Goal: Transaction & Acquisition: Book appointment/travel/reservation

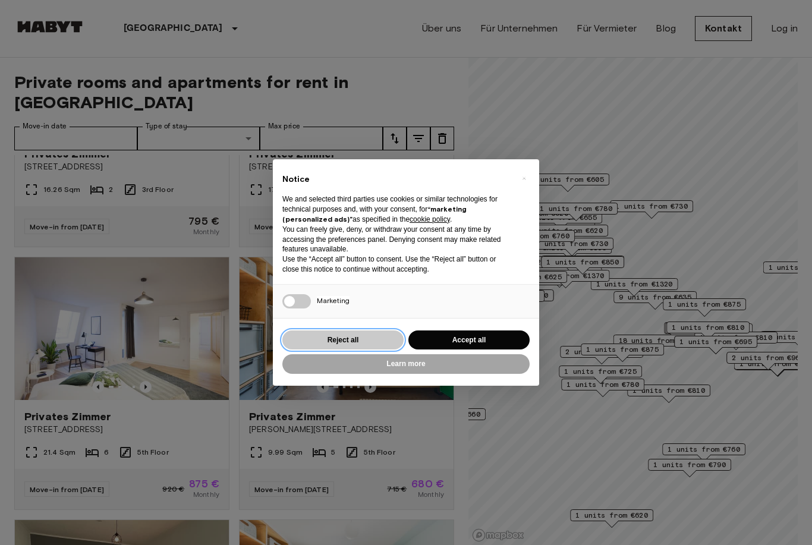
click at [371, 334] on button "Reject all" at bounding box center [343, 341] width 121 height 20
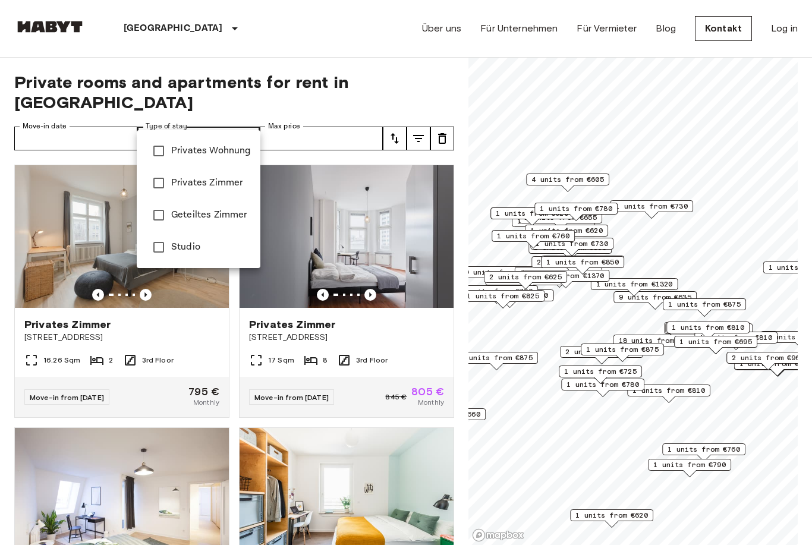
click at [215, 181] on span "Privates Zimmer" at bounding box center [211, 183] width 80 height 14
type input "**********"
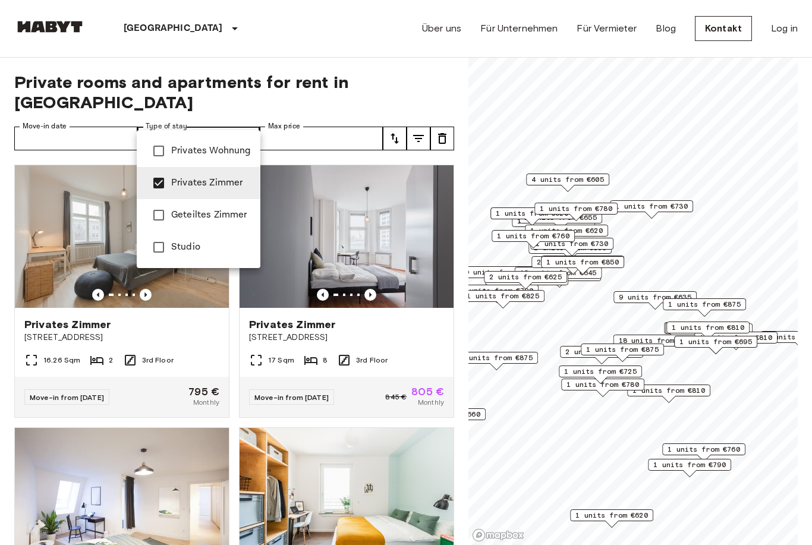
click at [292, 122] on div at bounding box center [406, 272] width 812 height 545
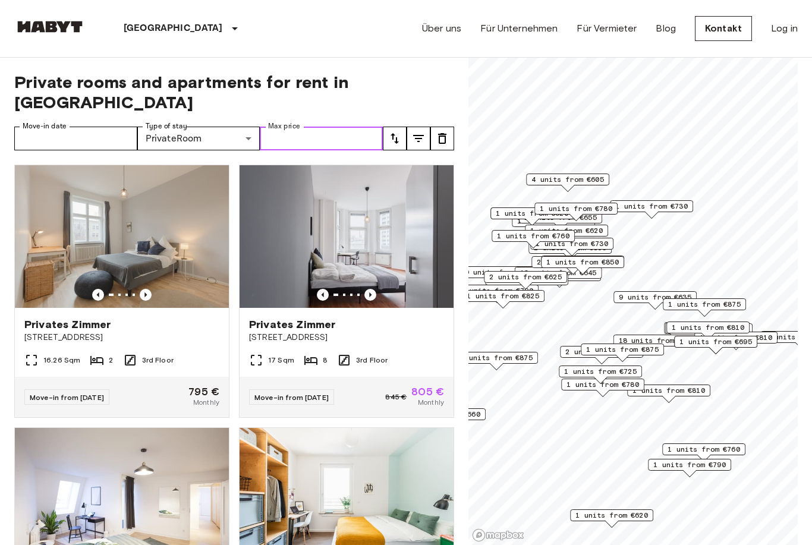
drag, startPoint x: 303, startPoint y: 124, endPoint x: 303, endPoint y: 143, distance: 18.4
click at [303, 127] on input "Max price" at bounding box center [321, 139] width 123 height 24
click at [120, 127] on input "Move-in date" at bounding box center [75, 139] width 123 height 24
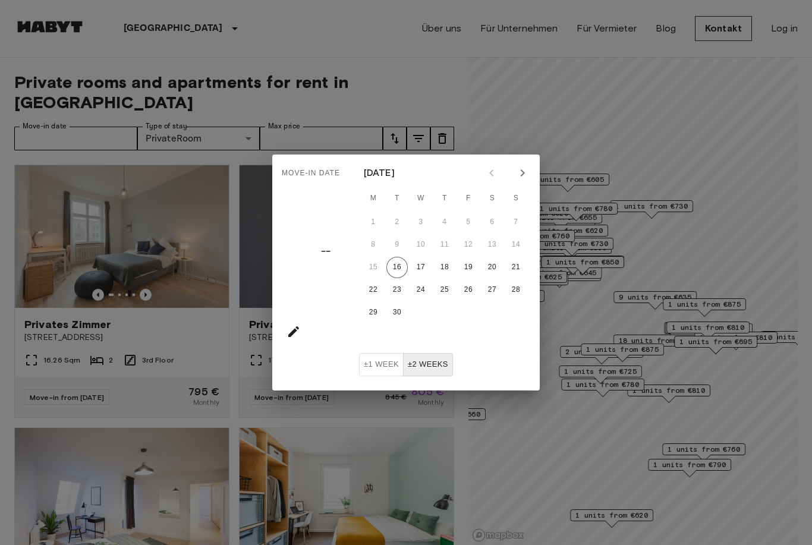
click at [520, 171] on icon "Next month" at bounding box center [523, 173] width 14 height 14
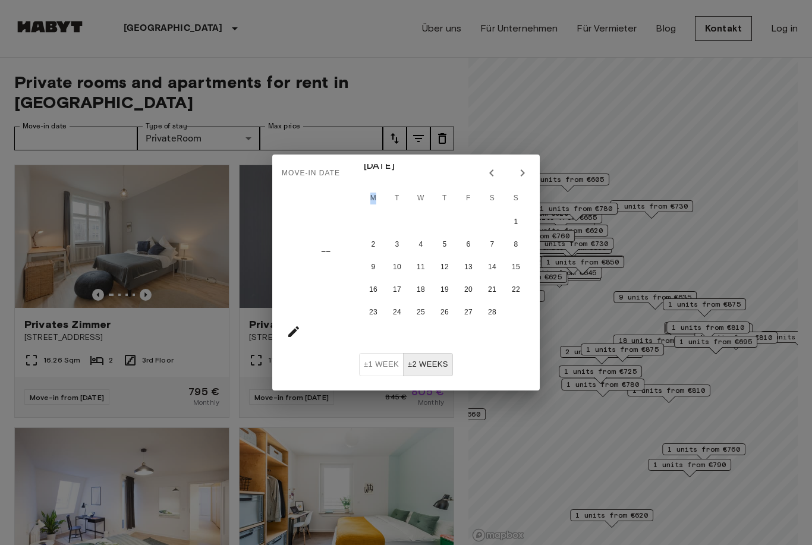
click at [520, 171] on icon "Next month" at bounding box center [523, 173] width 14 height 14
click at [520, 172] on icon "Next month" at bounding box center [523, 173] width 14 height 14
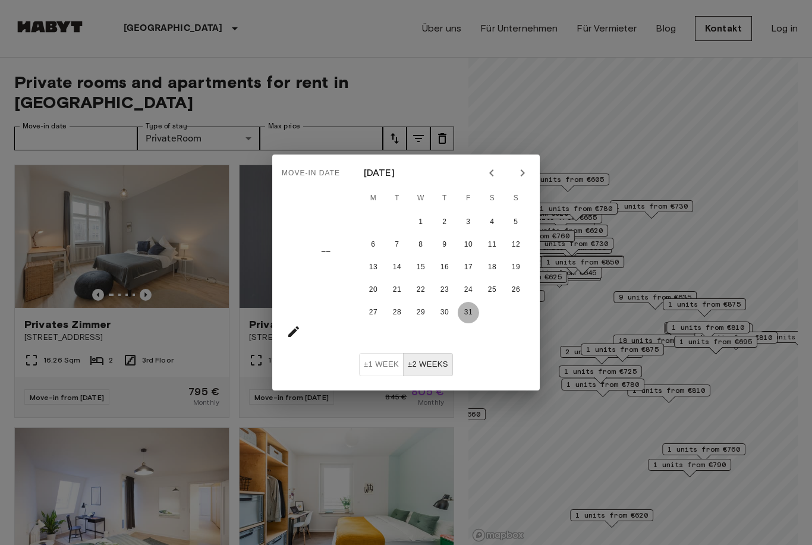
click at [466, 310] on button "31" at bounding box center [468, 312] width 21 height 21
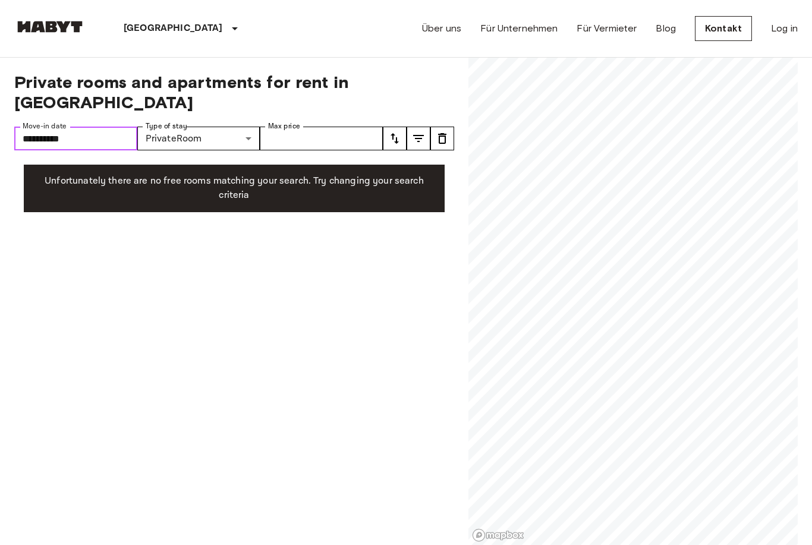
click at [102, 127] on input "**********" at bounding box center [75, 139] width 123 height 24
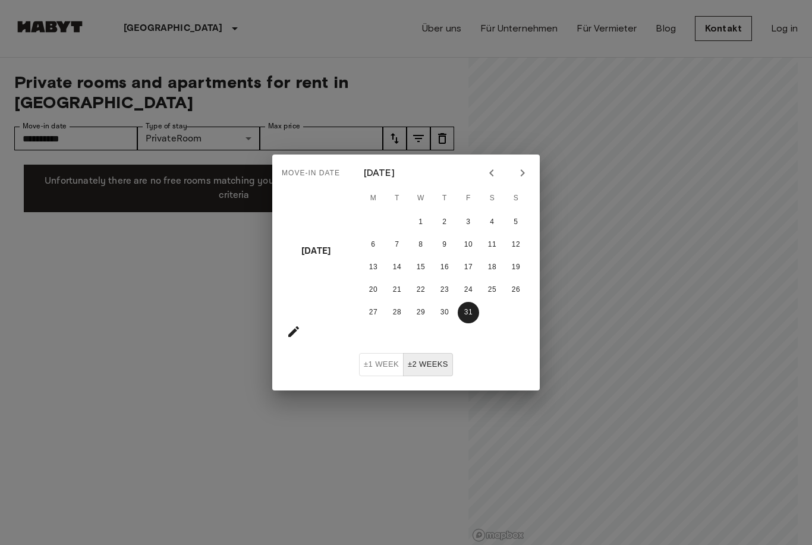
click at [491, 171] on icon "Previous month" at bounding box center [492, 173] width 14 height 14
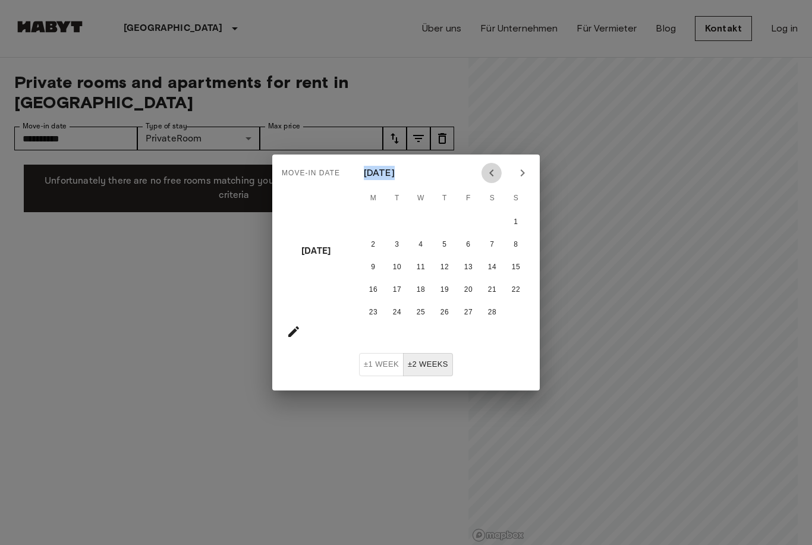
click at [489, 173] on icon "Previous month" at bounding box center [492, 173] width 14 height 14
click at [489, 174] on icon "Previous month" at bounding box center [492, 173] width 14 height 14
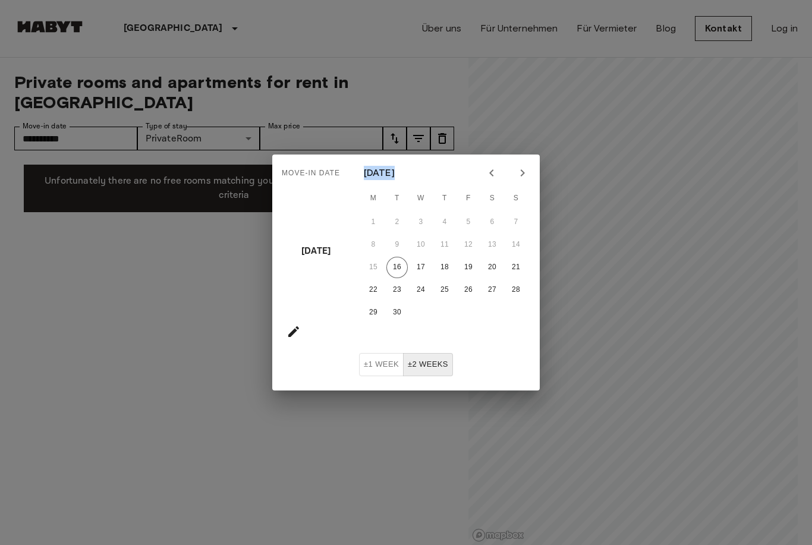
click at [489, 174] on icon "Previous month" at bounding box center [492, 173] width 14 height 14
click at [489, 174] on div at bounding box center [507, 173] width 51 height 20
click at [523, 172] on icon "Next month" at bounding box center [522, 173] width 4 height 7
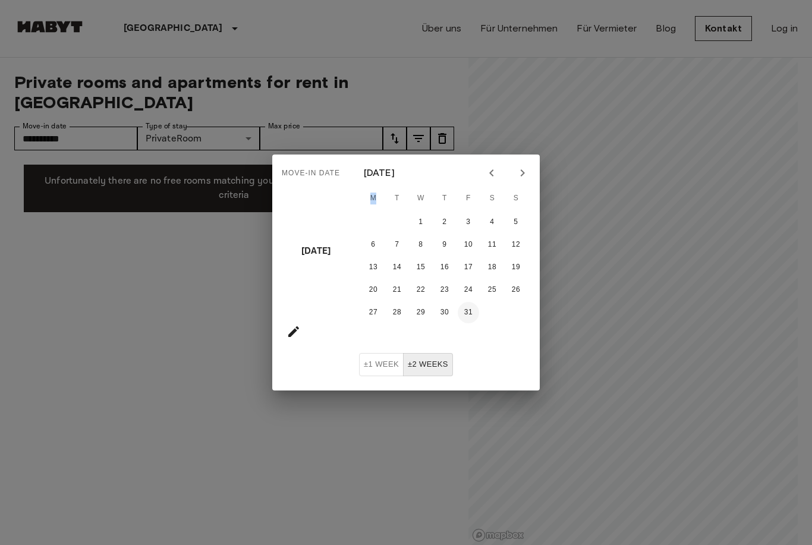
click at [474, 313] on button "31" at bounding box center [468, 312] width 21 height 21
type input "**********"
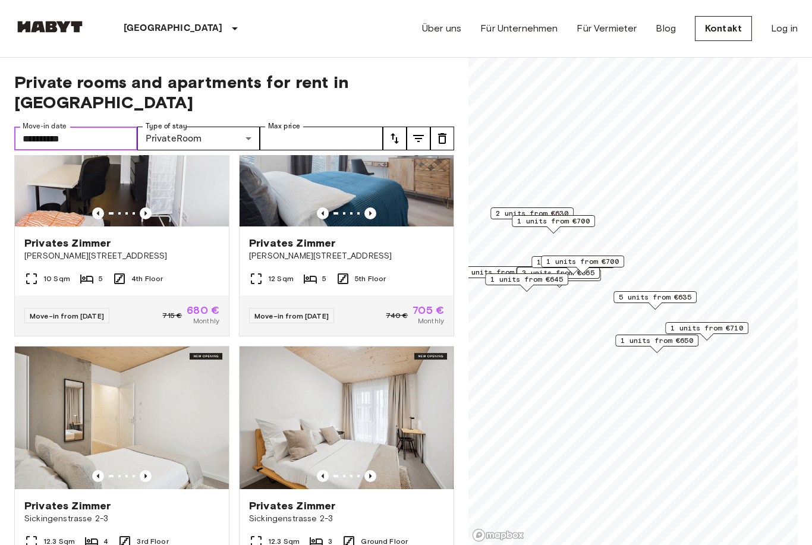
scroll to position [97, 0]
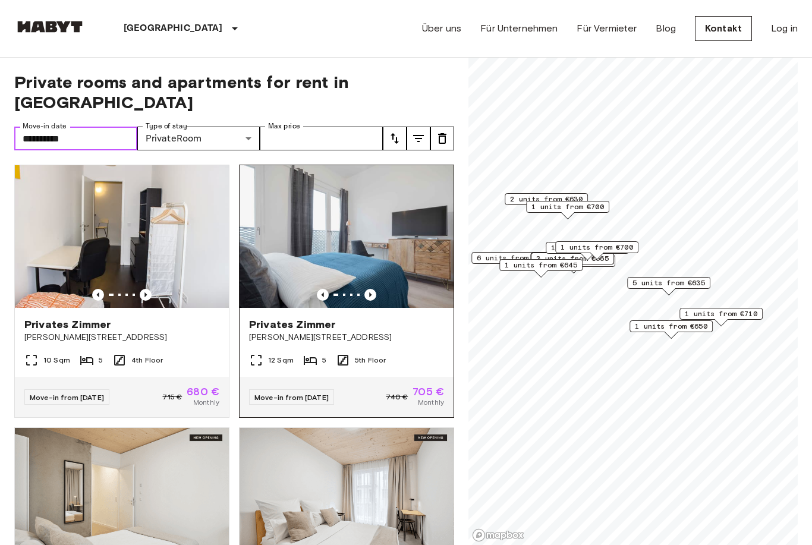
scroll to position [35, 0]
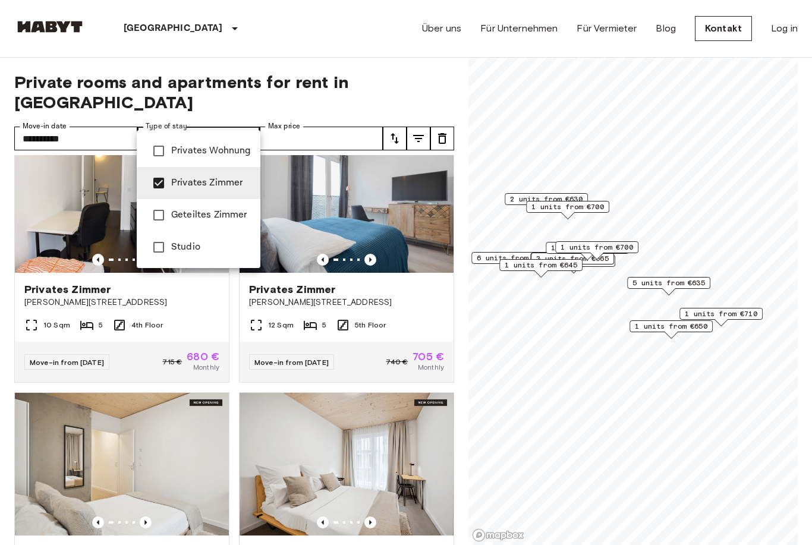
click at [250, 112] on div at bounding box center [406, 272] width 812 height 545
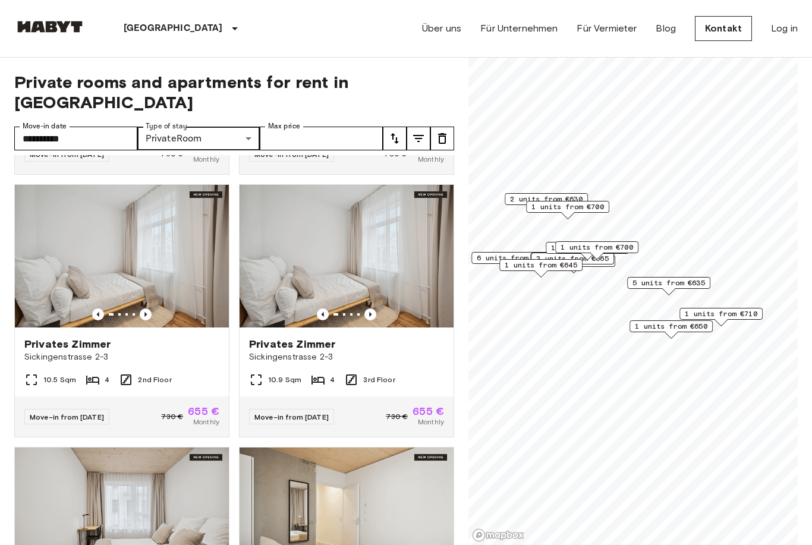
scroll to position [3361, 0]
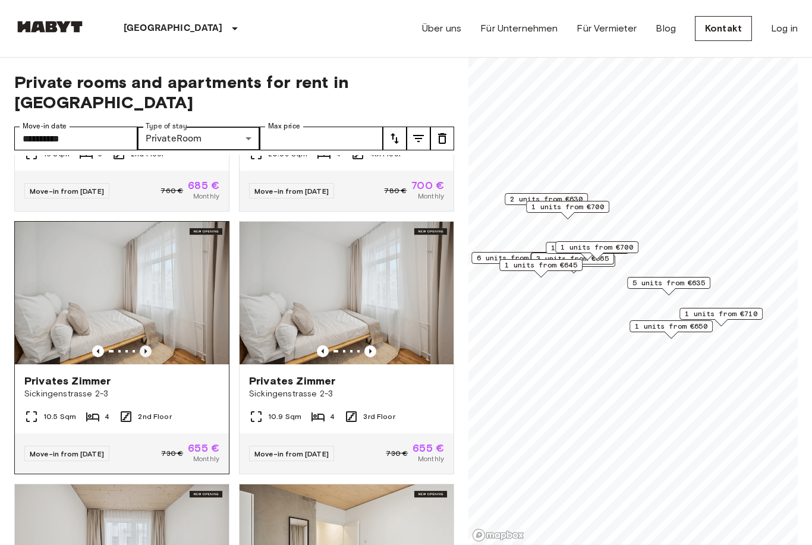
click at [146, 346] on icon "Previous image" at bounding box center [146, 352] width 12 height 12
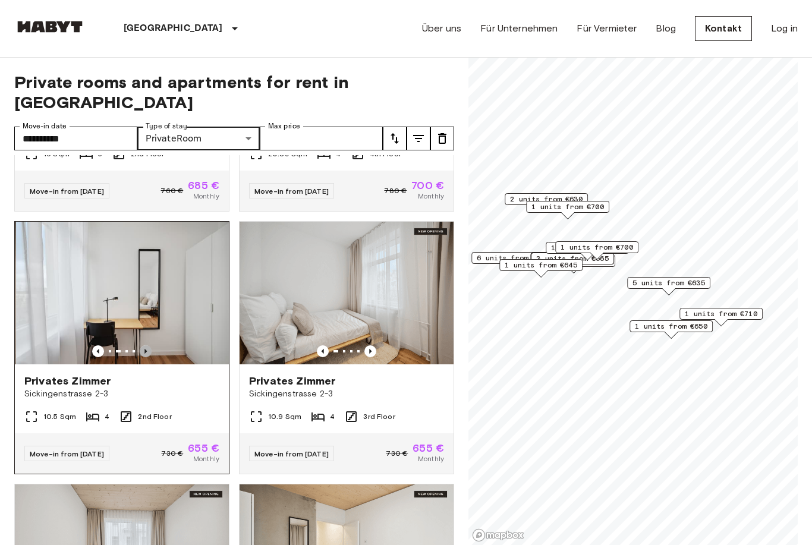
click at [147, 346] on icon "Previous image" at bounding box center [146, 352] width 12 height 12
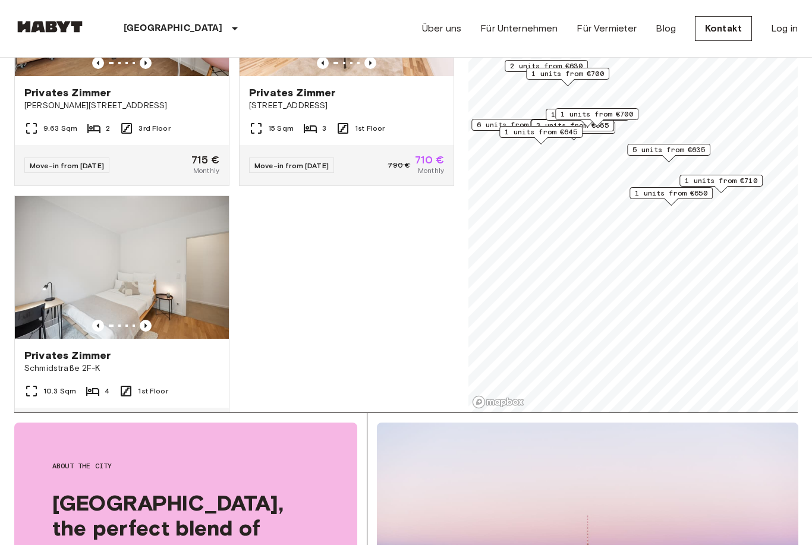
scroll to position [108, 0]
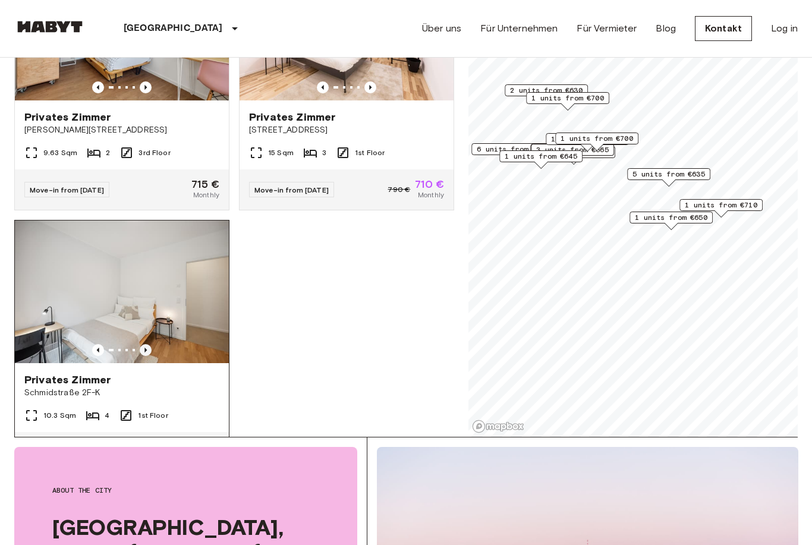
click at [147, 345] on icon "Previous image" at bounding box center [146, 351] width 12 height 12
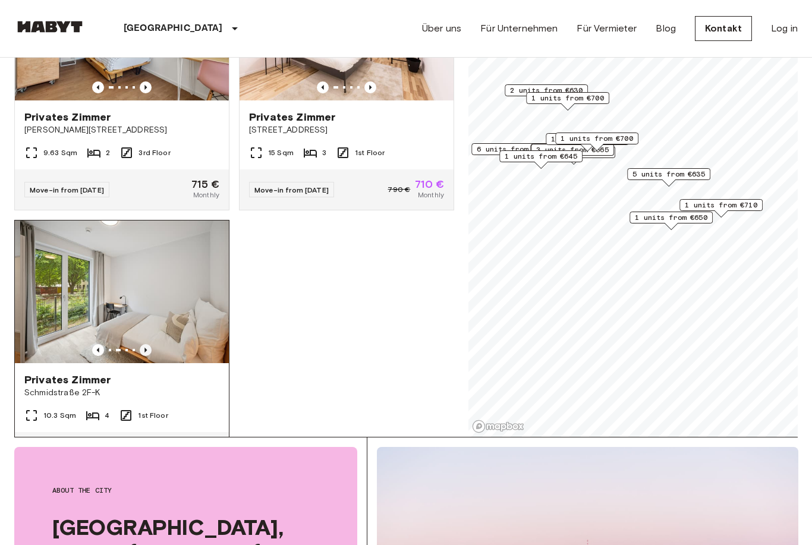
click at [146, 344] on icon "Previous image" at bounding box center [146, 350] width 12 height 12
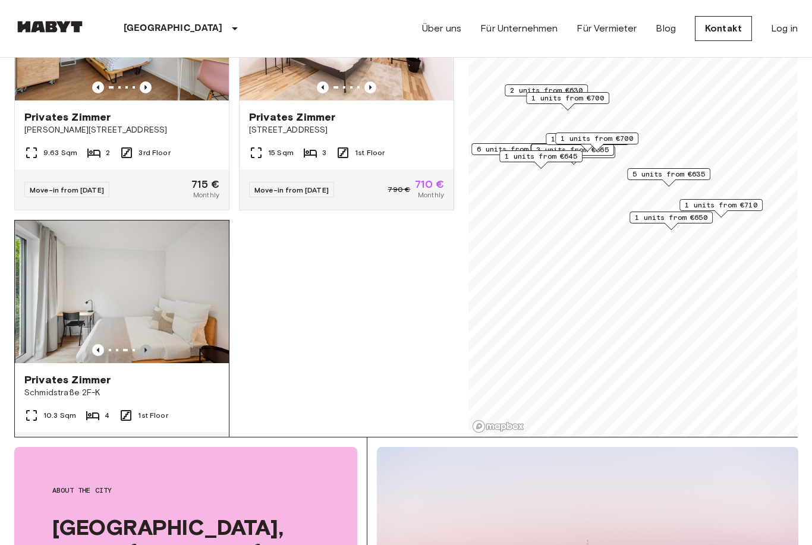
click at [146, 344] on icon "Previous image" at bounding box center [146, 350] width 12 height 12
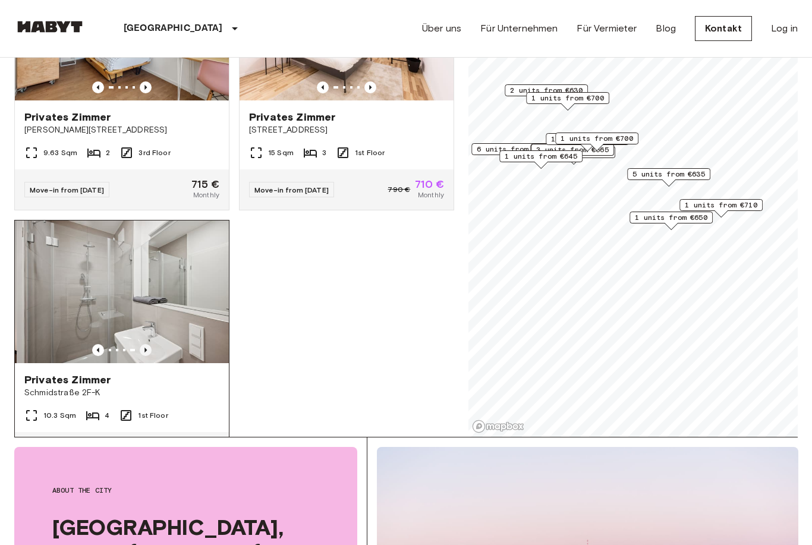
click at [146, 348] on icon "Previous image" at bounding box center [146, 350] width 2 height 5
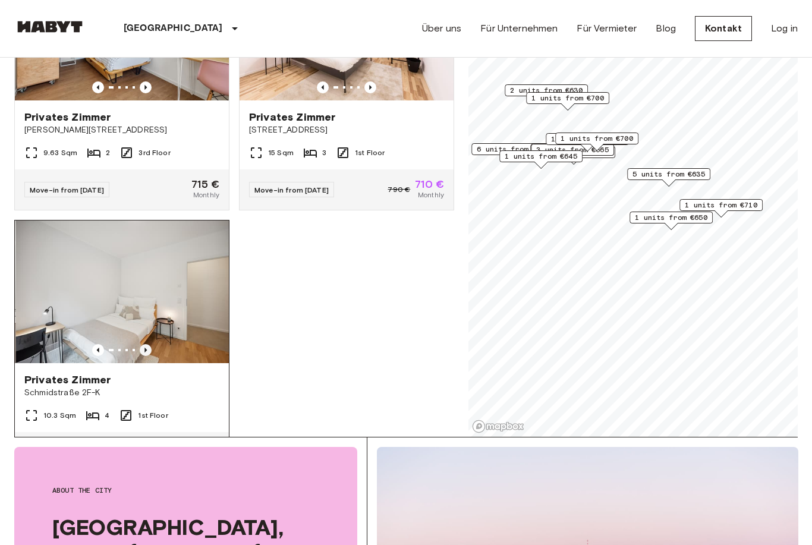
click at [146, 348] on icon "Previous image" at bounding box center [146, 350] width 2 height 5
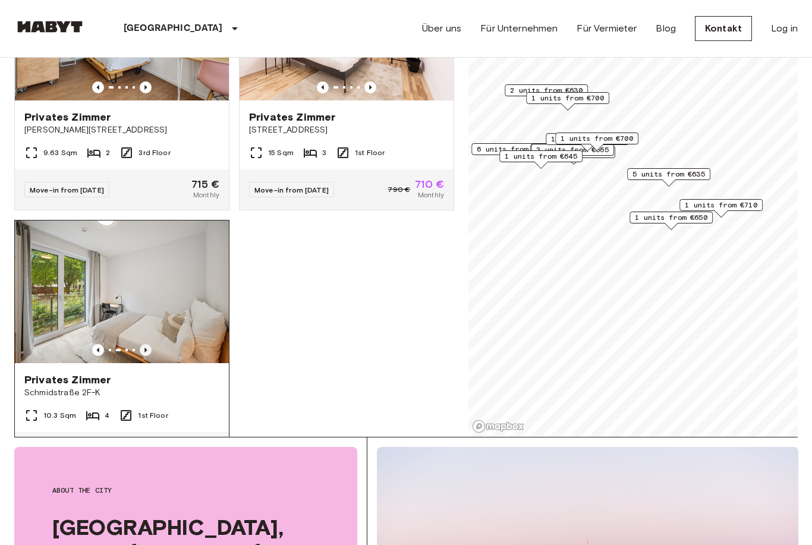
click at [146, 348] on icon "Previous image" at bounding box center [146, 350] width 2 height 5
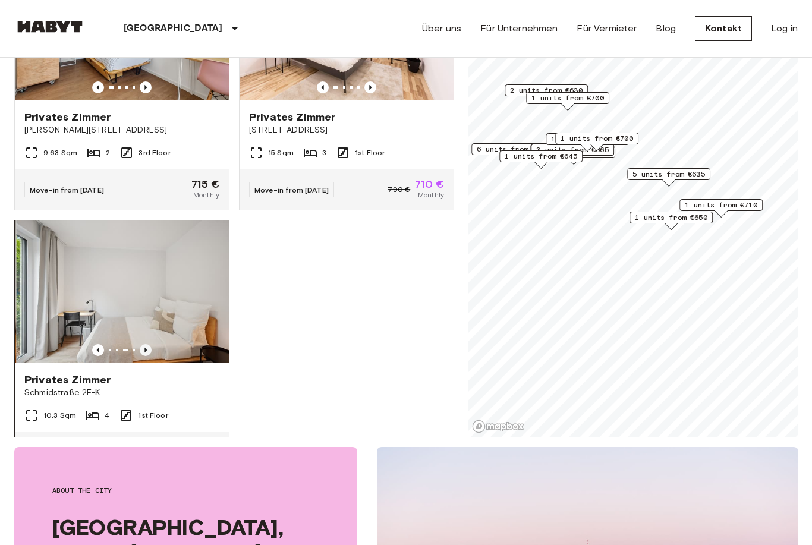
click at [146, 348] on icon "Previous image" at bounding box center [146, 350] width 2 height 5
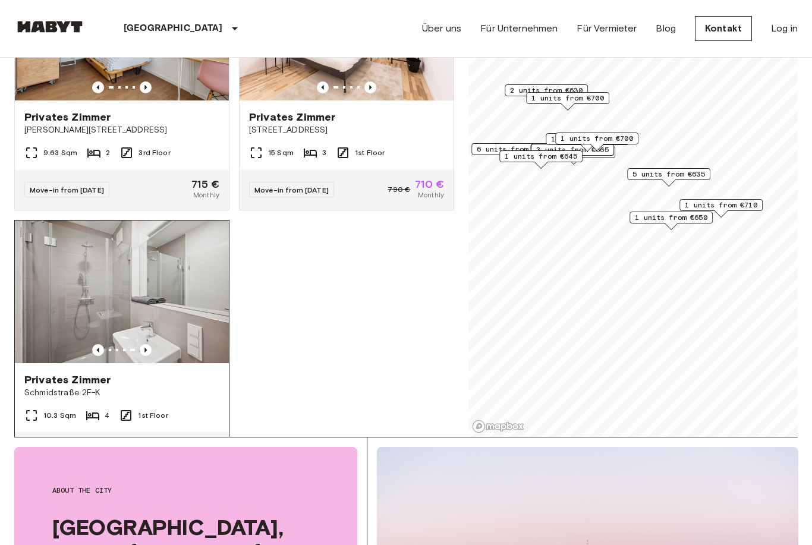
click at [99, 409] on div "4" at bounding box center [98, 416] width 24 height 14
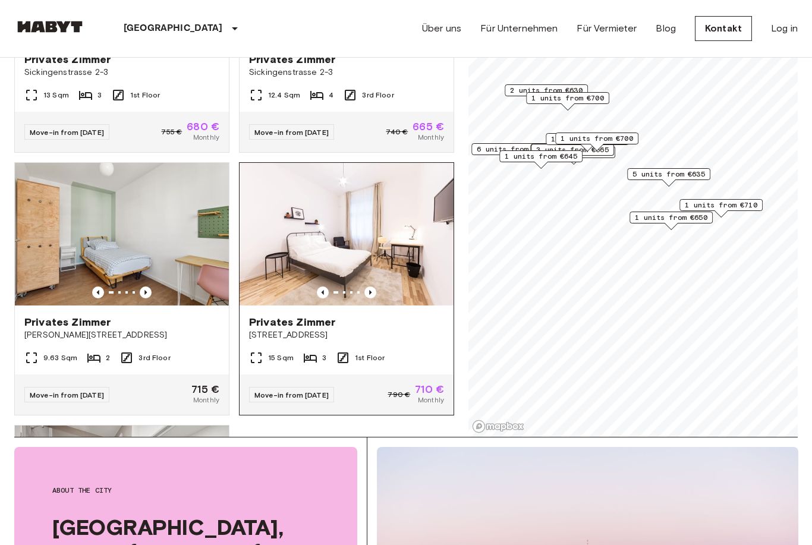
scroll to position [3836, 0]
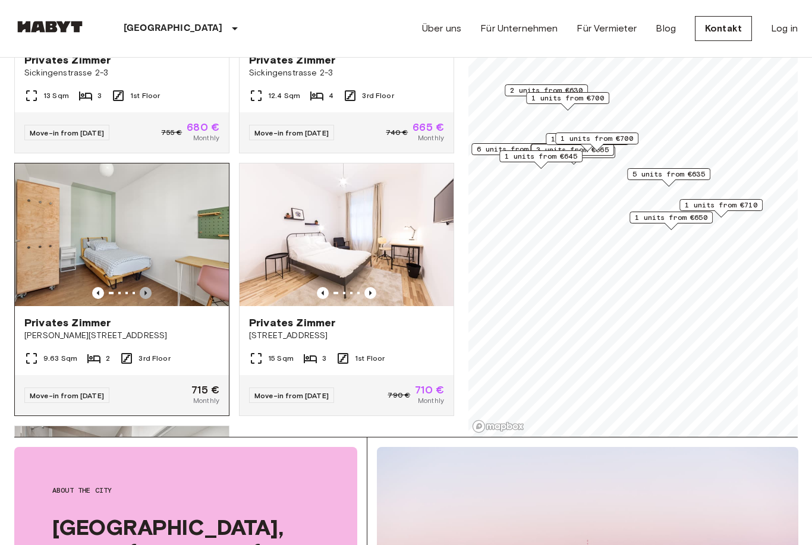
click at [146, 287] on icon "Previous image" at bounding box center [146, 293] width 12 height 12
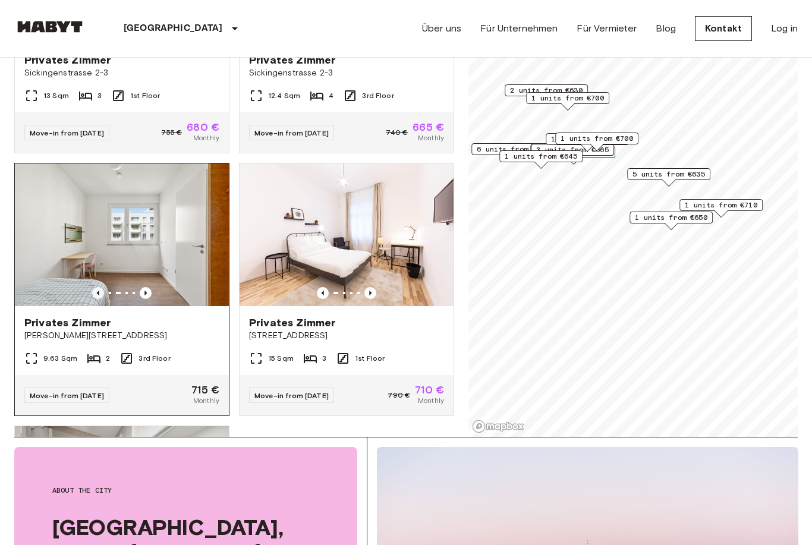
click at [98, 291] on icon "Previous image" at bounding box center [98, 293] width 2 height 5
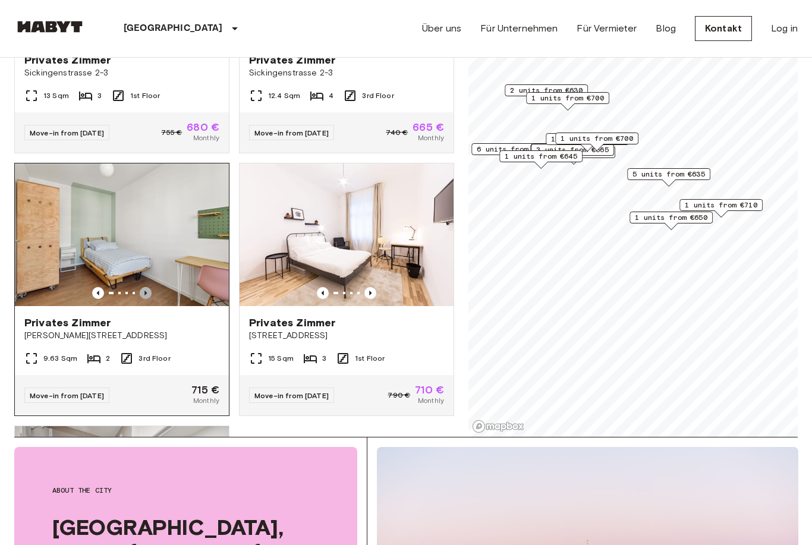
click at [148, 287] on icon "Previous image" at bounding box center [146, 293] width 12 height 12
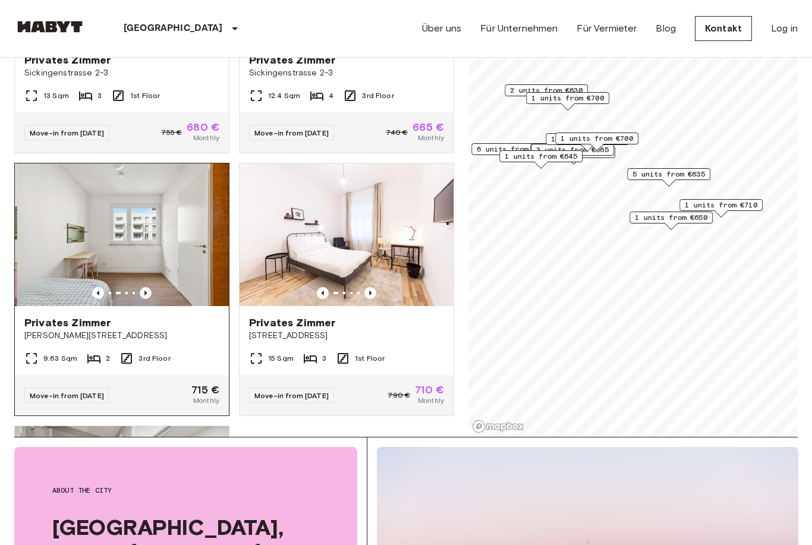
click at [148, 287] on icon "Previous image" at bounding box center [146, 293] width 12 height 12
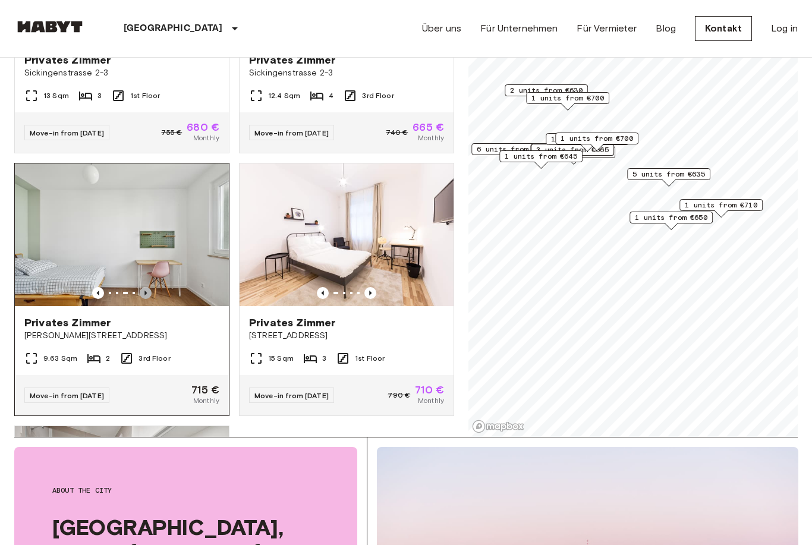
click at [148, 287] on icon "Previous image" at bounding box center [146, 293] width 12 height 12
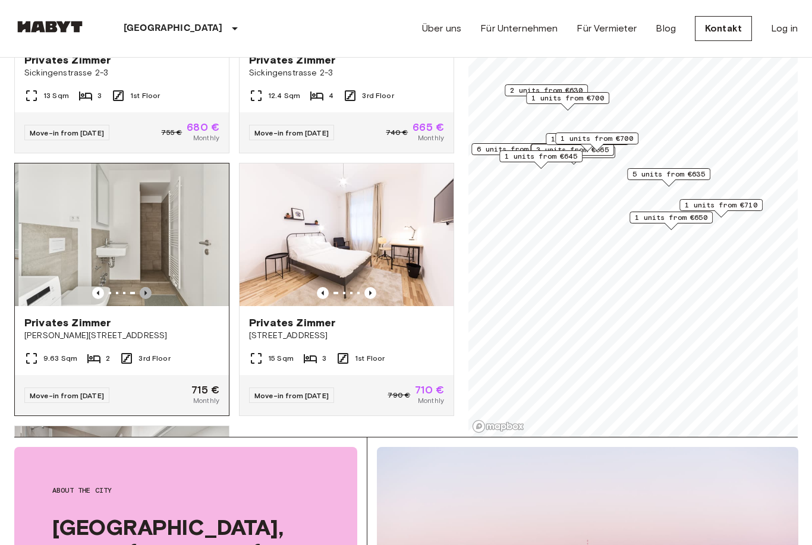
click at [145, 291] on icon "Previous image" at bounding box center [146, 293] width 2 height 5
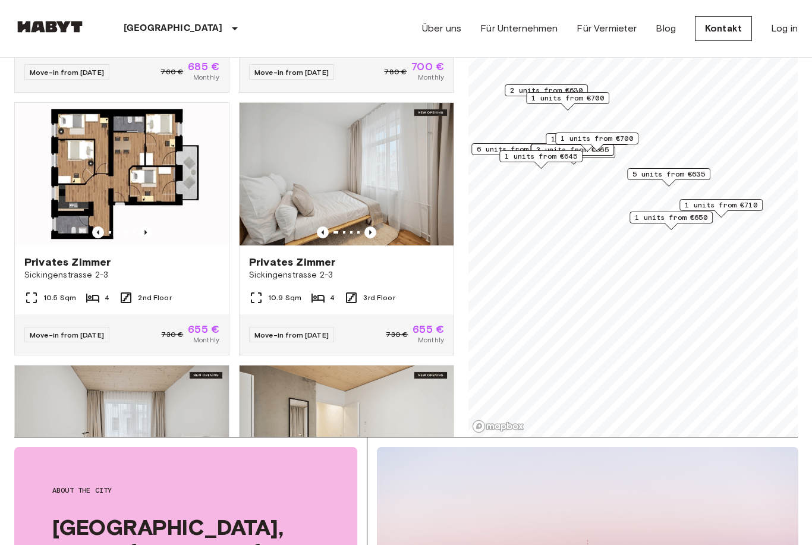
scroll to position [3369, 0]
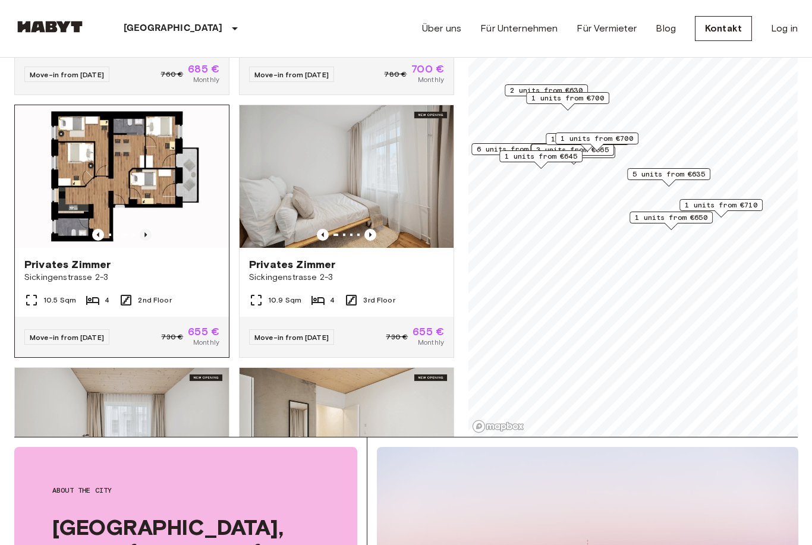
click at [144, 229] on icon "Previous image" at bounding box center [146, 235] width 12 height 12
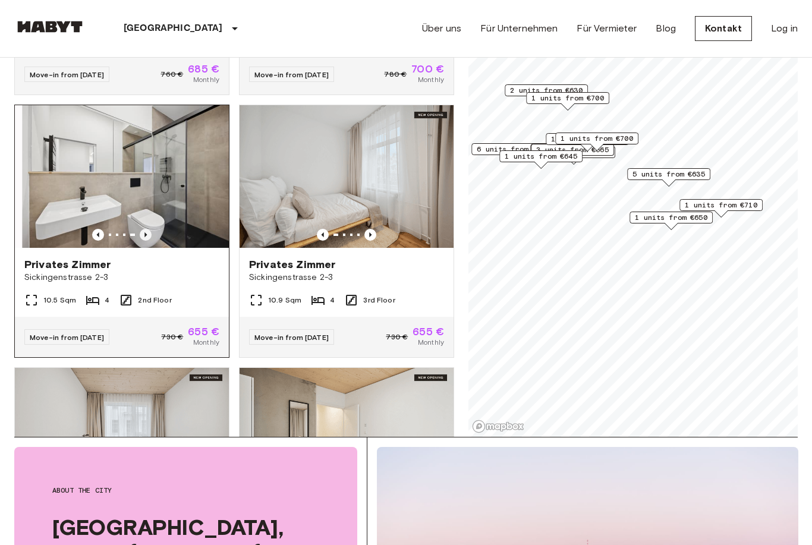
click at [144, 229] on icon "Previous image" at bounding box center [146, 235] width 12 height 12
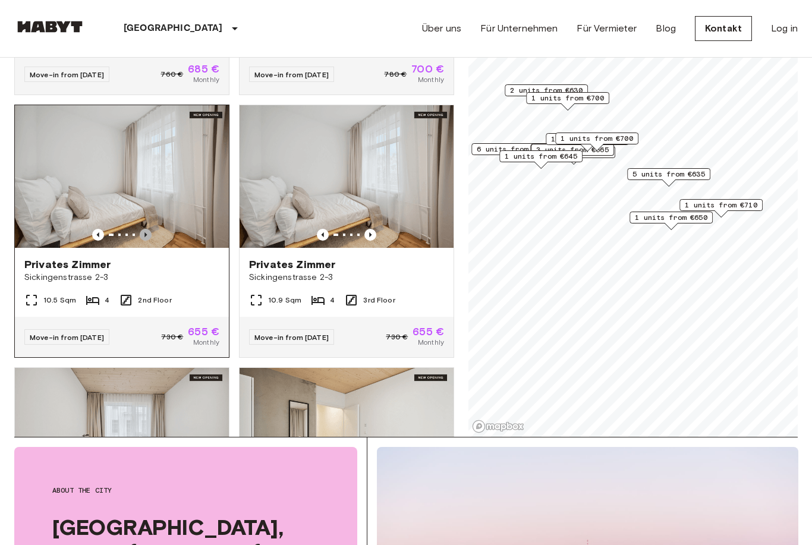
click at [143, 229] on icon "Previous image" at bounding box center [146, 235] width 12 height 12
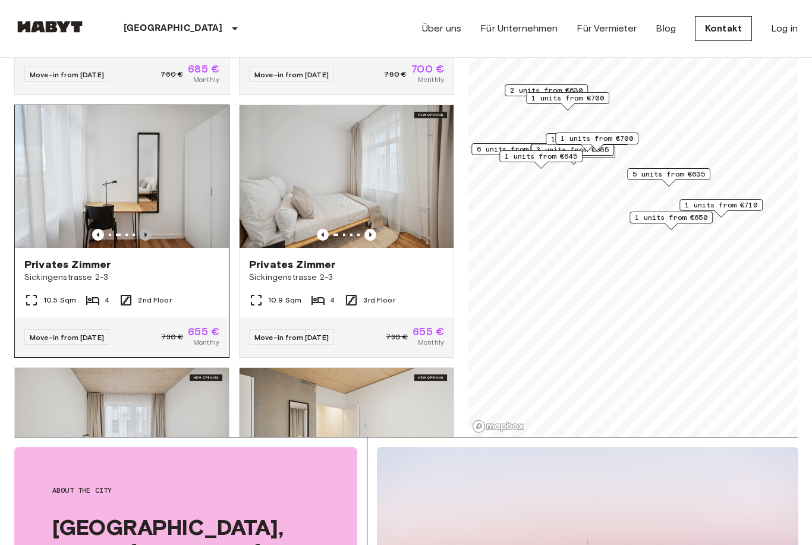
click at [148, 229] on icon "Previous image" at bounding box center [146, 235] width 12 height 12
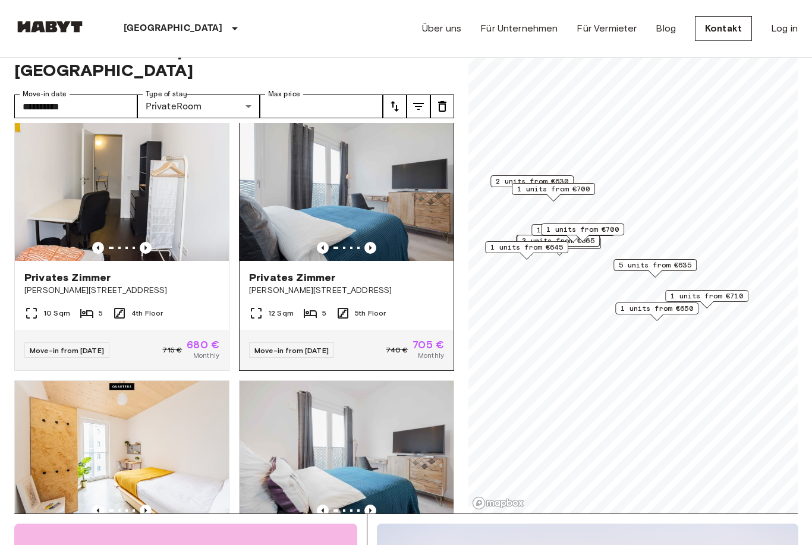
scroll to position [16, 0]
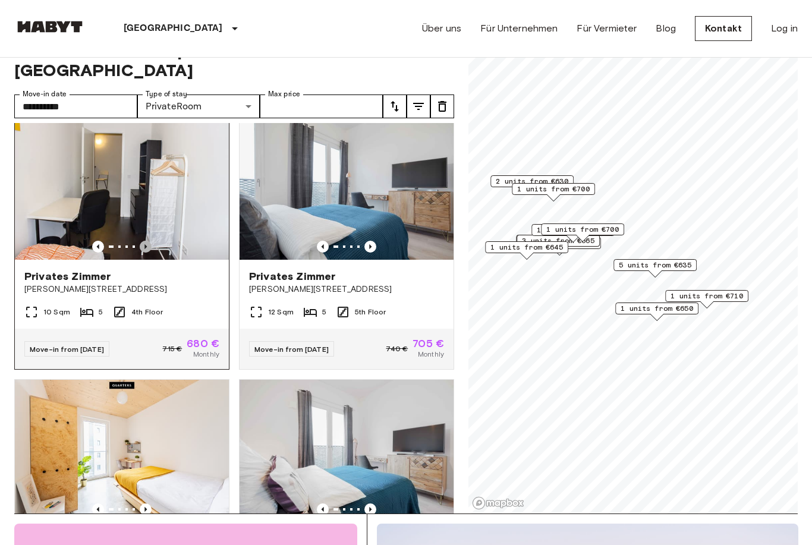
click at [149, 241] on icon "Previous image" at bounding box center [146, 247] width 12 height 12
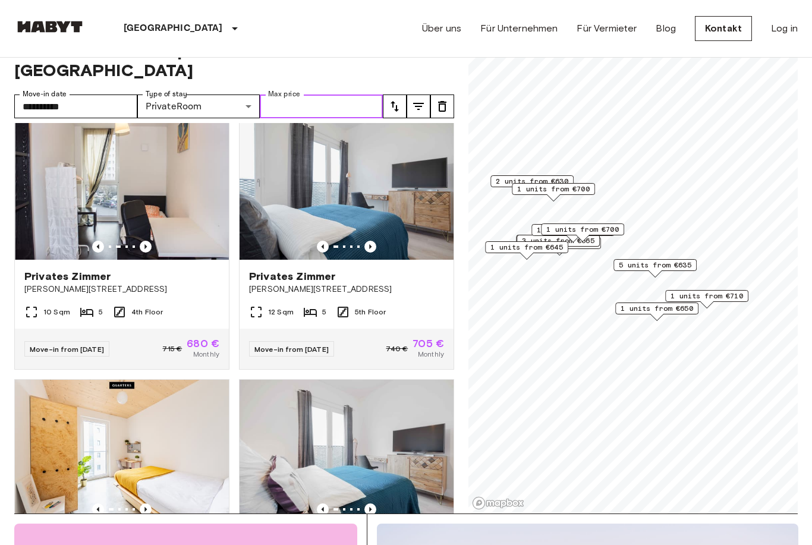
click at [318, 95] on input "Max price" at bounding box center [321, 107] width 123 height 24
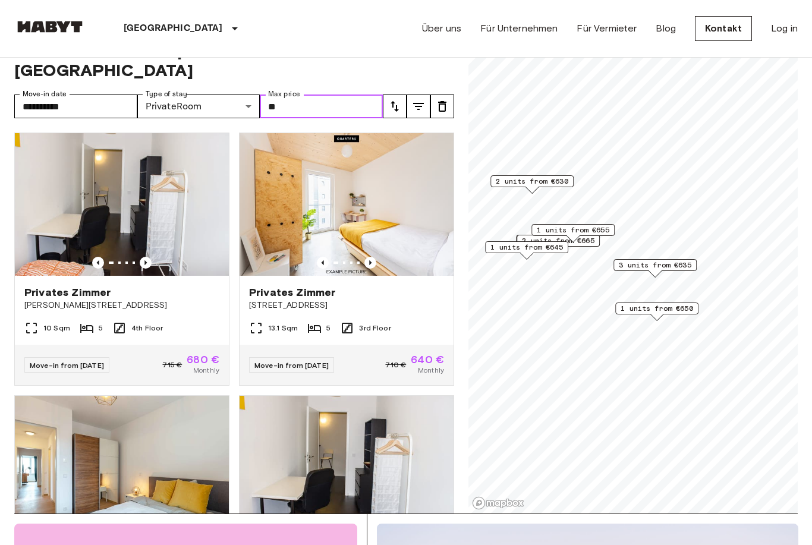
type input "*"
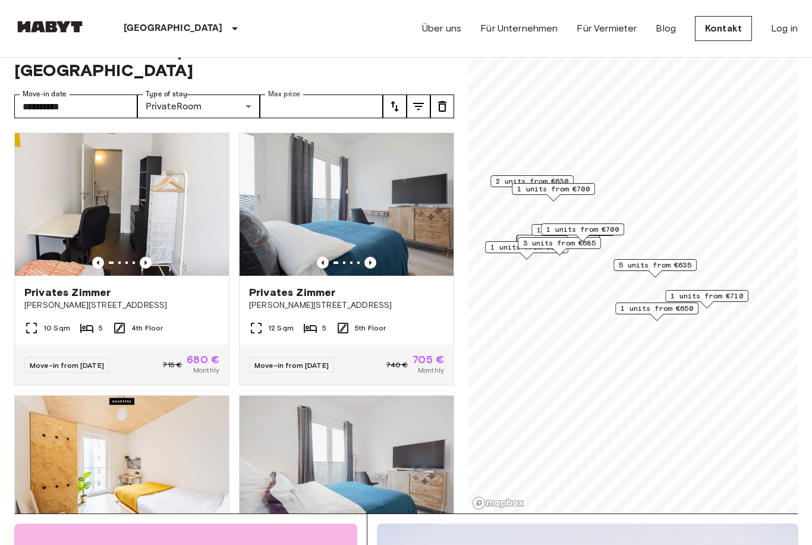
click at [399, 99] on icon "tune" at bounding box center [395, 106] width 14 height 14
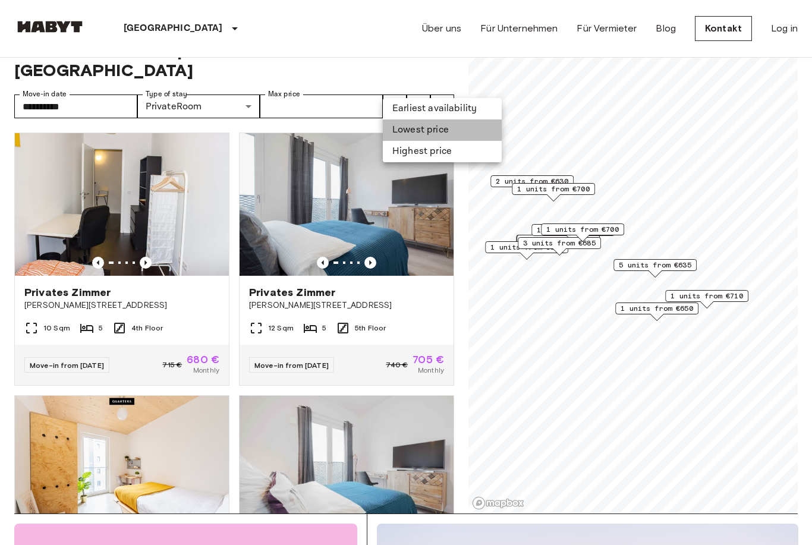
click at [432, 131] on li "Lowest price" at bounding box center [442, 130] width 119 height 21
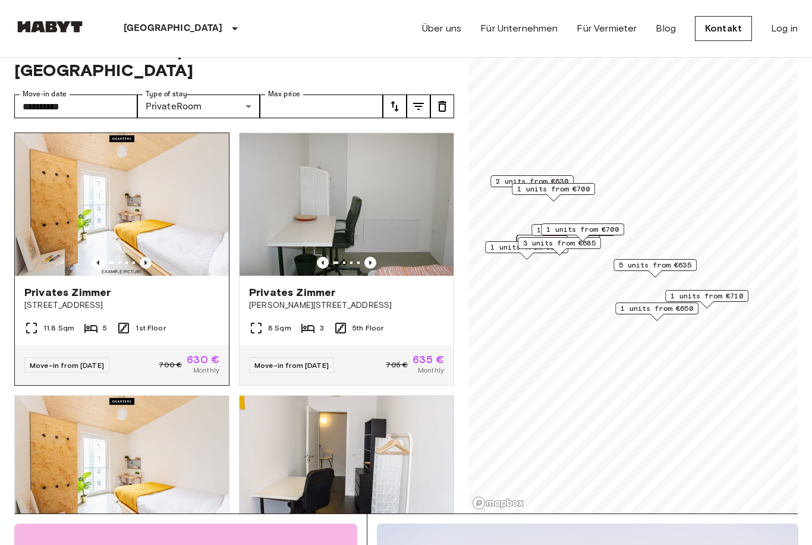
click at [143, 257] on icon "Previous image" at bounding box center [146, 263] width 12 height 12
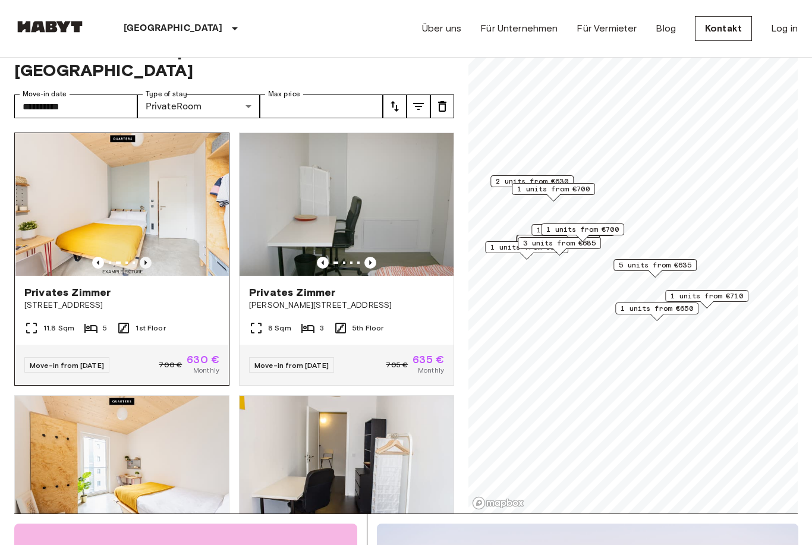
click at [144, 257] on icon "Previous image" at bounding box center [146, 263] width 12 height 12
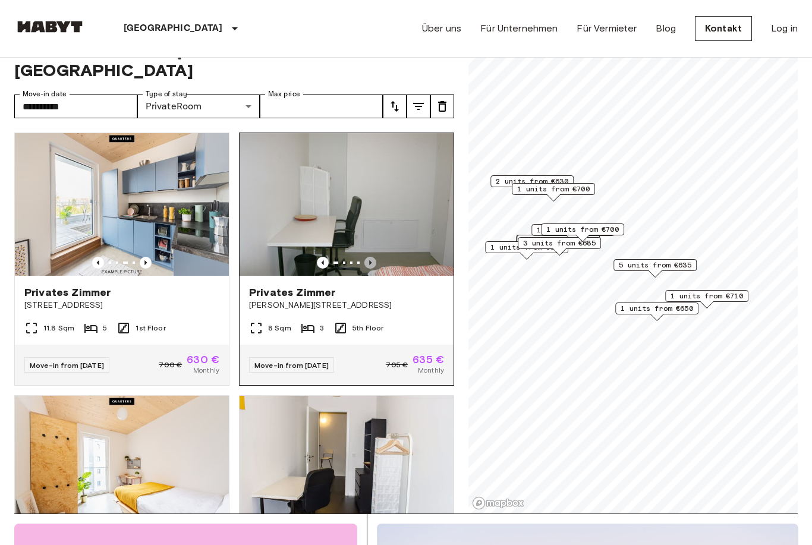
click at [371, 257] on icon "Previous image" at bounding box center [371, 263] width 12 height 12
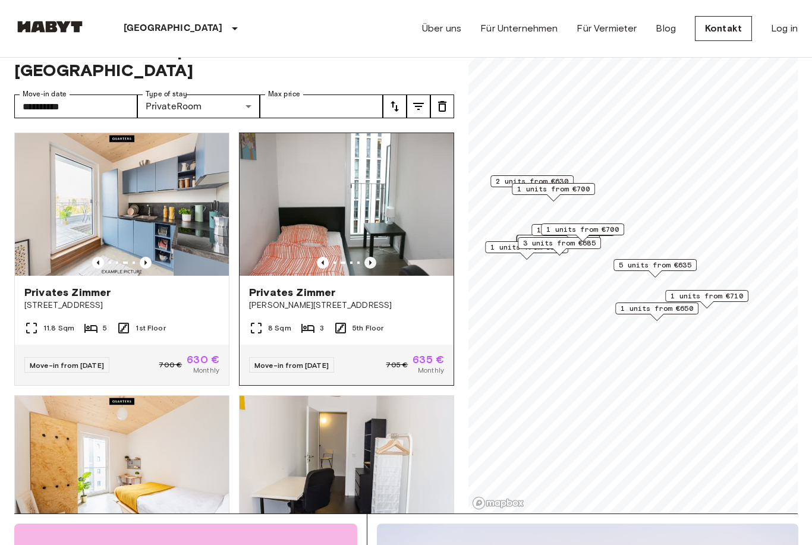
click at [371, 257] on icon "Previous image" at bounding box center [371, 263] width 12 height 12
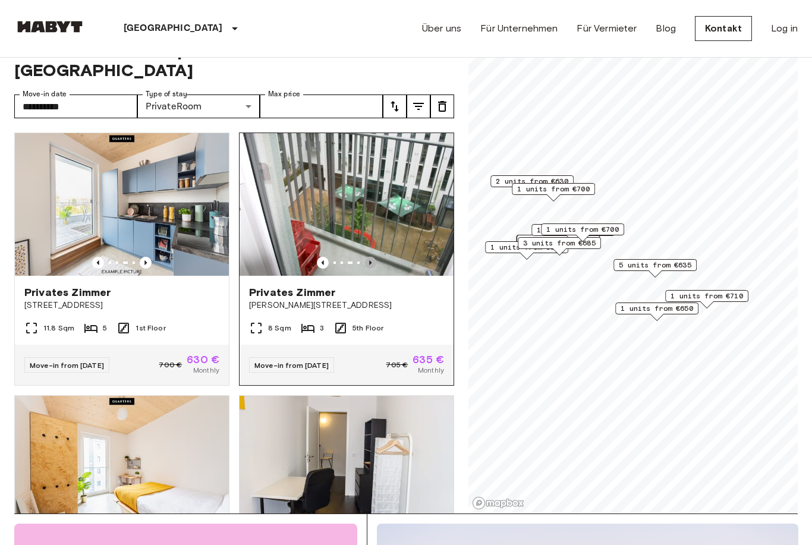
click at [371, 257] on icon "Previous image" at bounding box center [371, 263] width 12 height 12
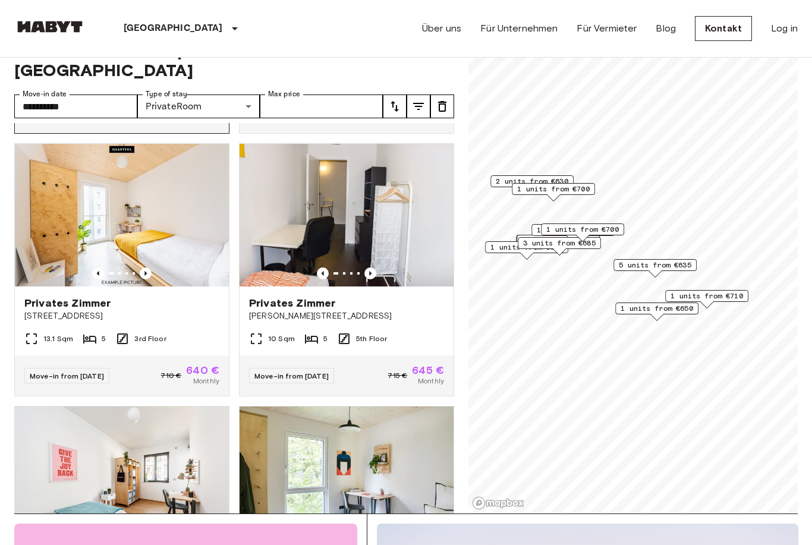
scroll to position [253, 0]
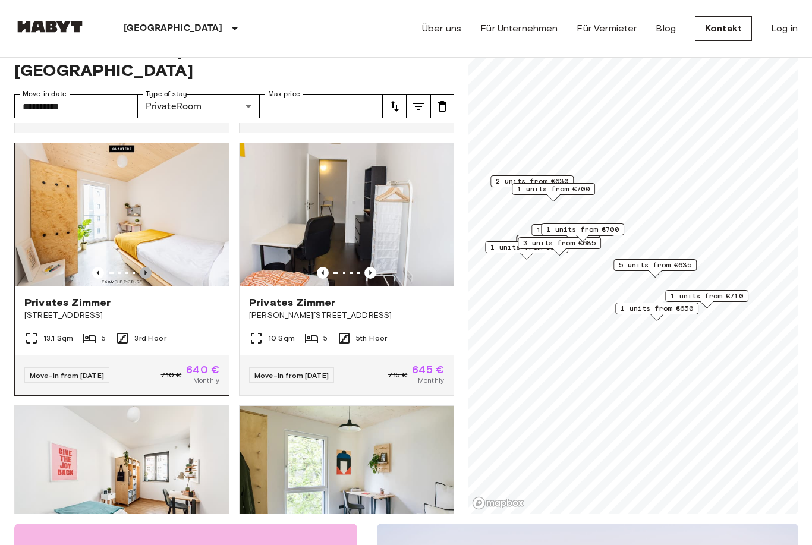
click at [145, 271] on icon "Previous image" at bounding box center [146, 273] width 2 height 5
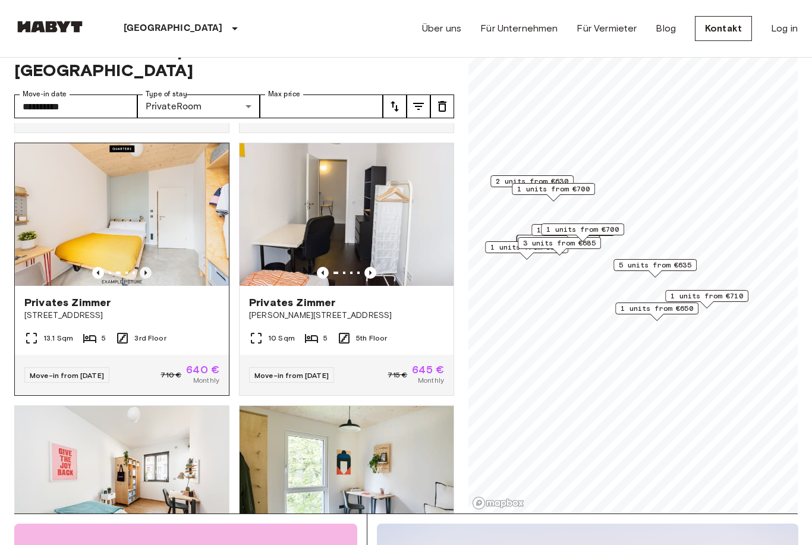
click at [146, 267] on icon "Previous image" at bounding box center [146, 273] width 12 height 12
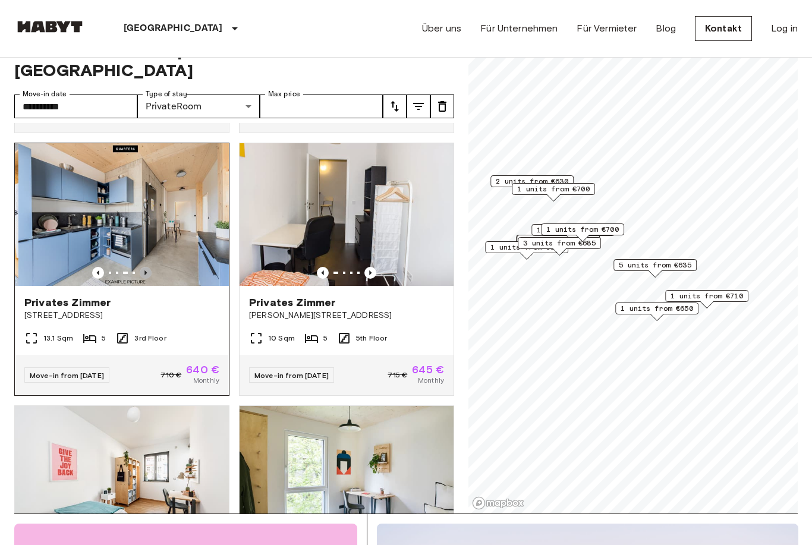
click at [146, 271] on icon "Previous image" at bounding box center [146, 273] width 2 height 5
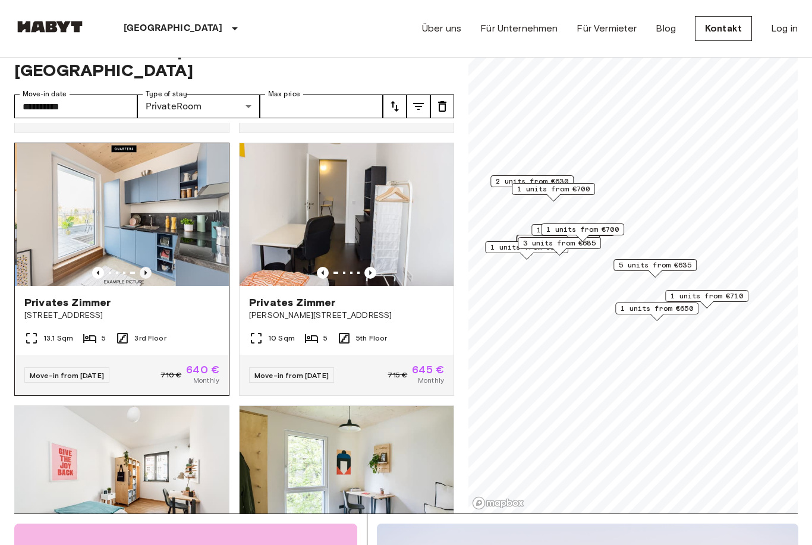
click at [146, 271] on icon "Previous image" at bounding box center [146, 273] width 2 height 5
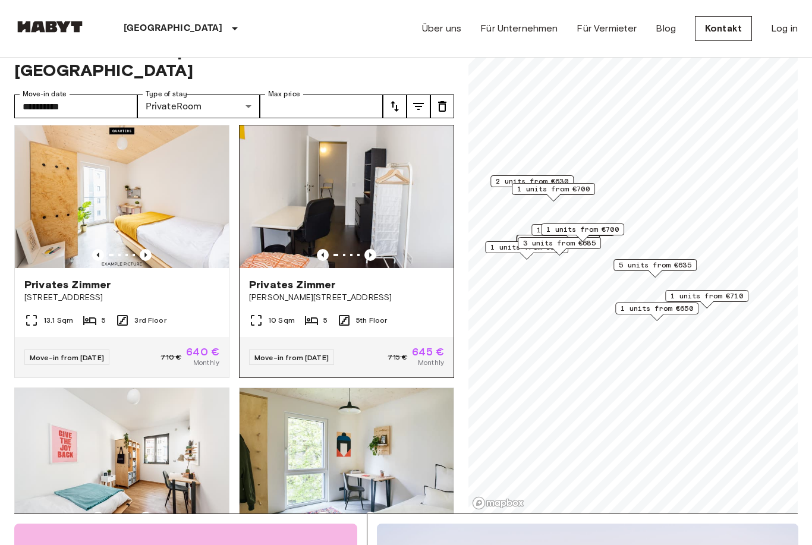
scroll to position [270, 0]
click at [375, 250] on icon "Previous image" at bounding box center [371, 256] width 12 height 12
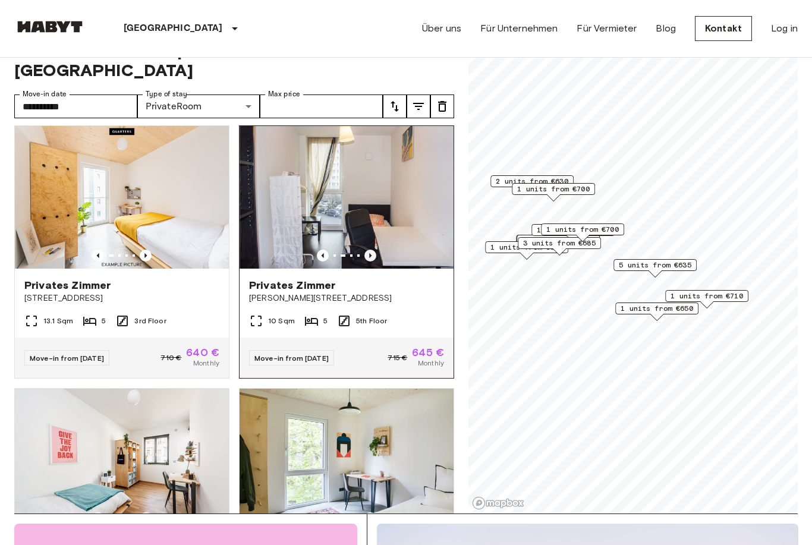
click at [374, 250] on icon "Previous image" at bounding box center [371, 256] width 12 height 12
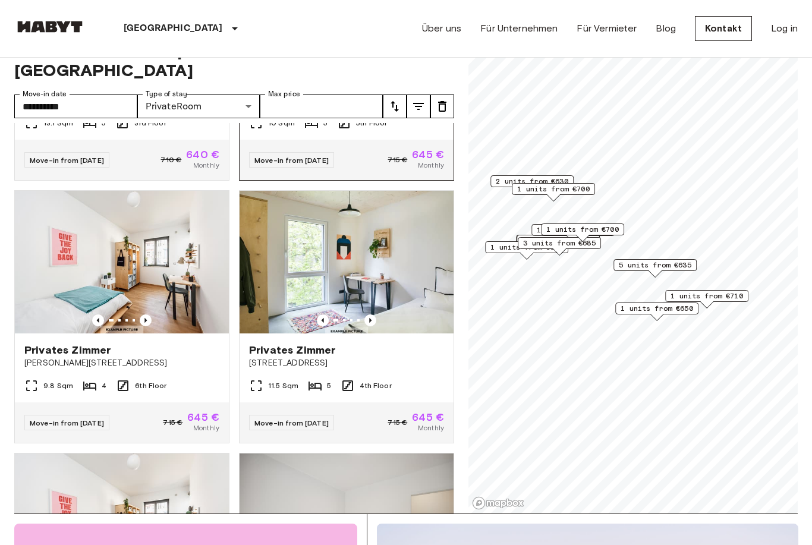
scroll to position [532, 0]
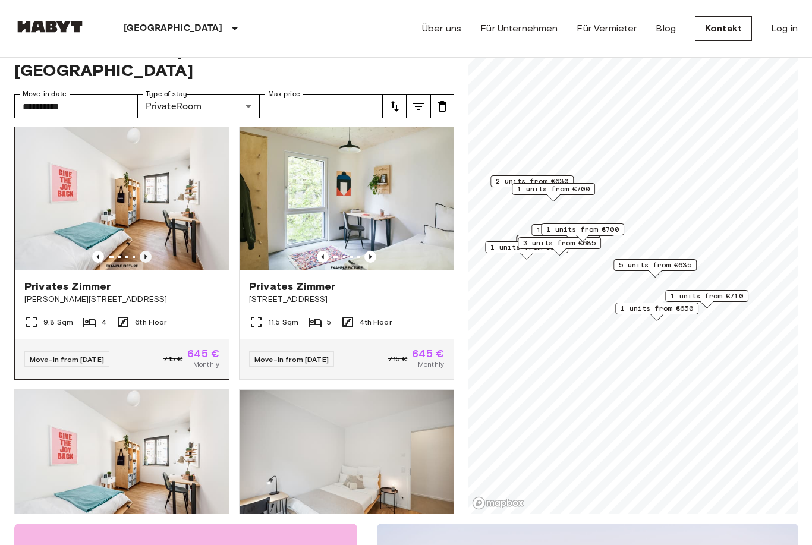
click at [146, 255] on icon "Previous image" at bounding box center [146, 257] width 2 height 5
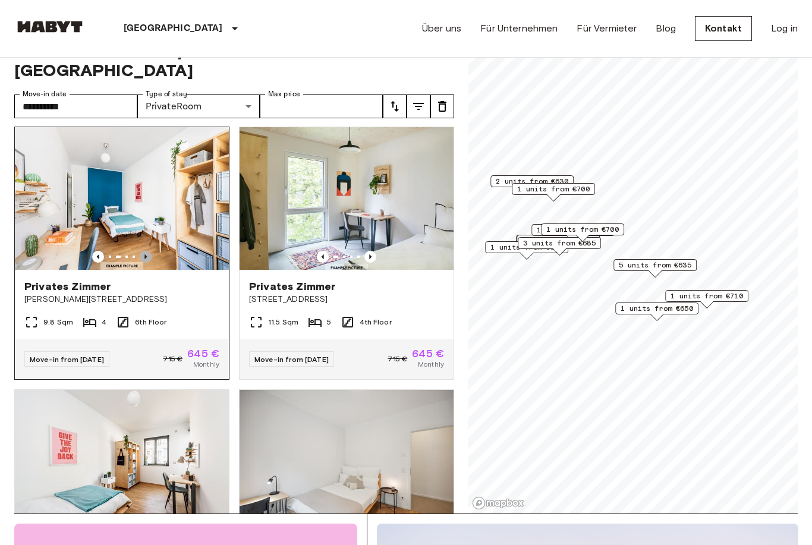
click at [146, 255] on icon "Previous image" at bounding box center [146, 257] width 2 height 5
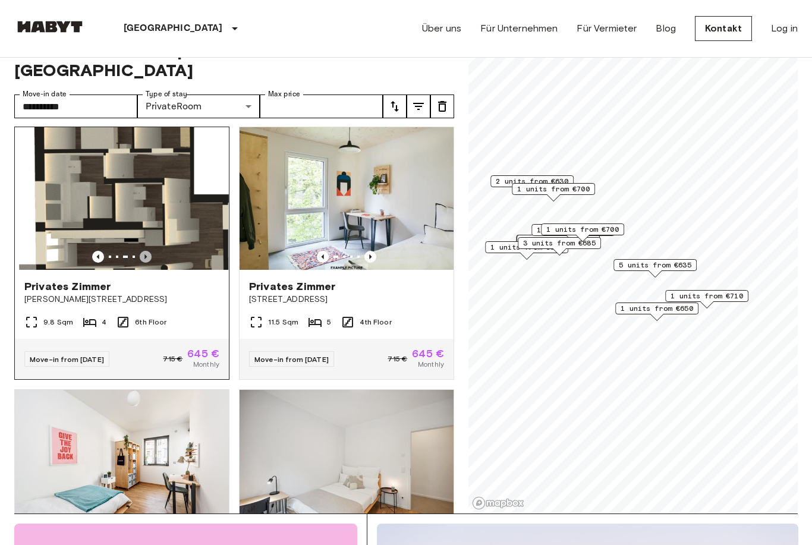
click at [146, 255] on icon "Previous image" at bounding box center [146, 257] width 2 height 5
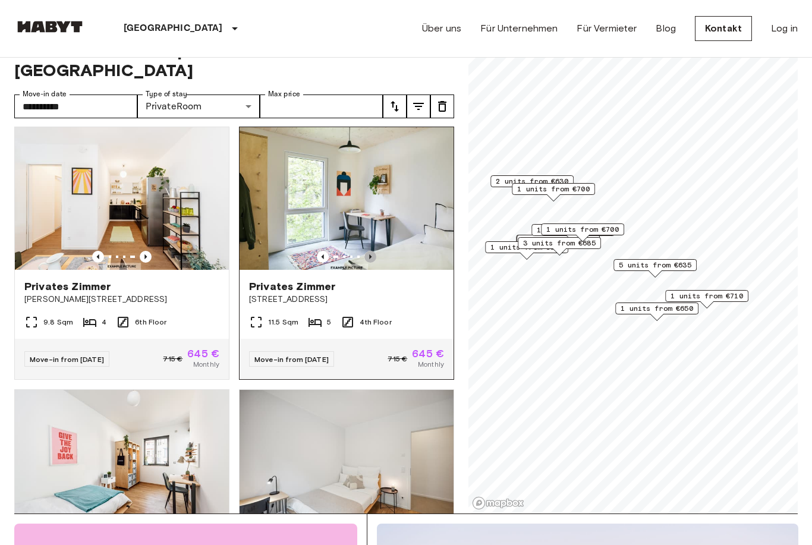
click at [366, 251] on icon "Previous image" at bounding box center [371, 257] width 12 height 12
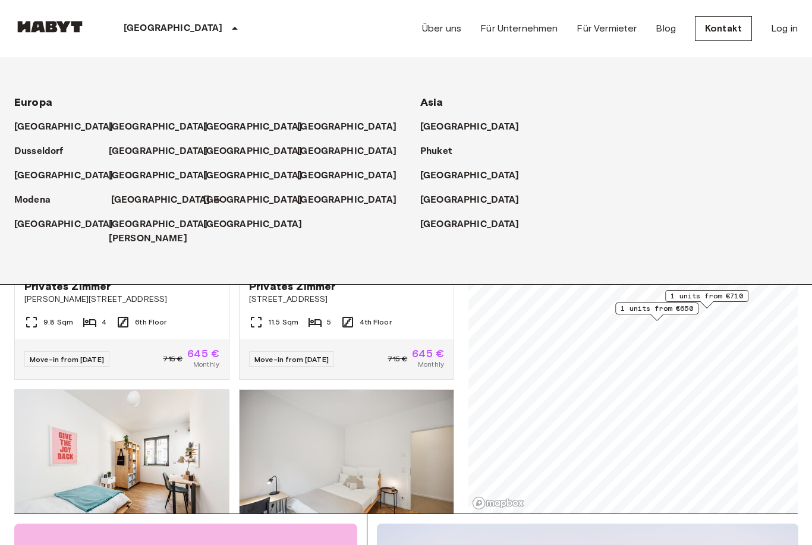
click at [141, 195] on p "[GEOGRAPHIC_DATA]" at bounding box center [160, 200] width 99 height 14
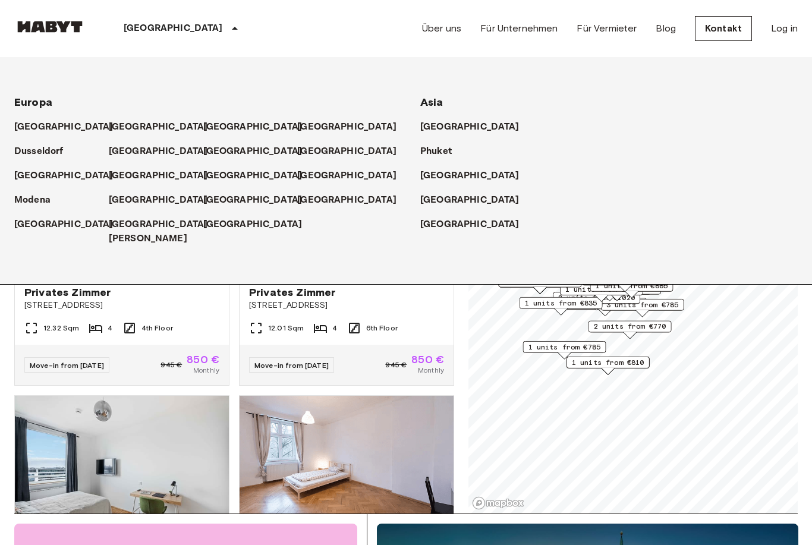
click at [228, 27] on icon at bounding box center [235, 28] width 14 height 14
click at [228, 23] on icon at bounding box center [235, 28] width 14 height 14
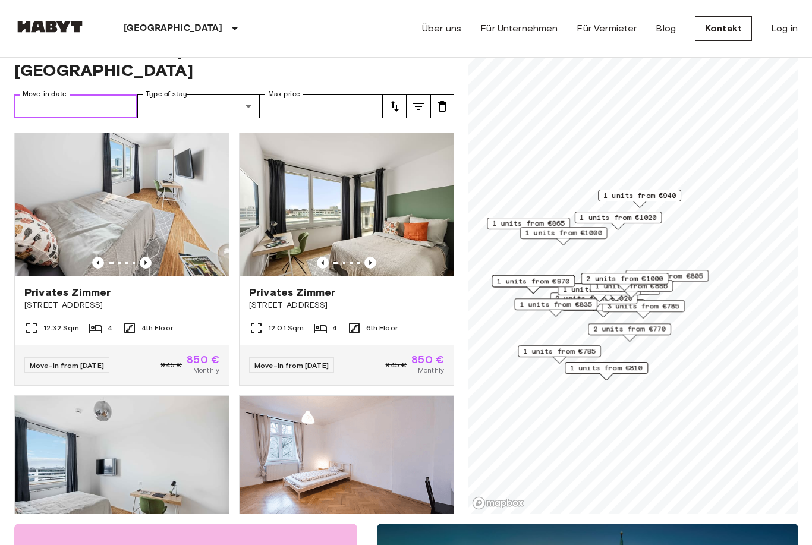
click at [120, 95] on input "Move-in date" at bounding box center [75, 107] width 123 height 24
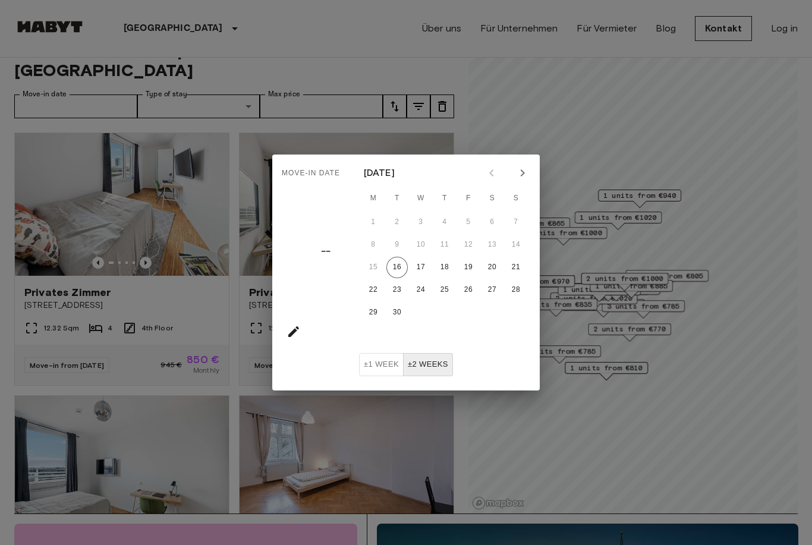
click at [315, 52] on div "Move-in date –– September 2025 M T W T F S S 1 2 3 4 5 6 7 8 9 10 11 12 13 14 1…" at bounding box center [406, 272] width 812 height 545
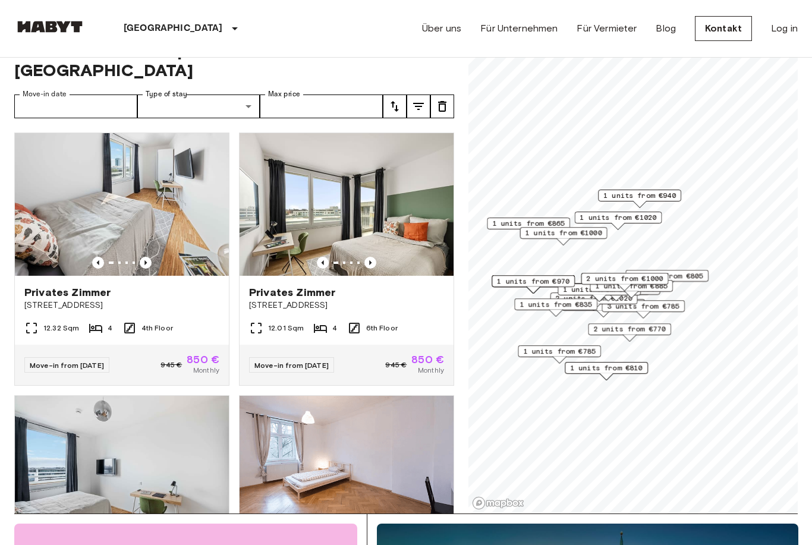
click at [400, 99] on icon "tune" at bounding box center [395, 106] width 14 height 14
click at [400, 131] on li "Lowest price" at bounding box center [442, 130] width 119 height 21
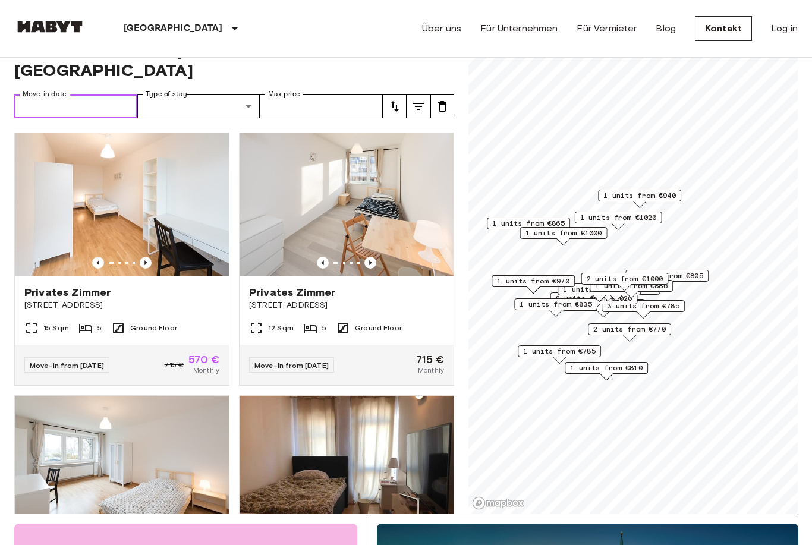
click at [91, 95] on input "Move-in date" at bounding box center [75, 107] width 123 height 24
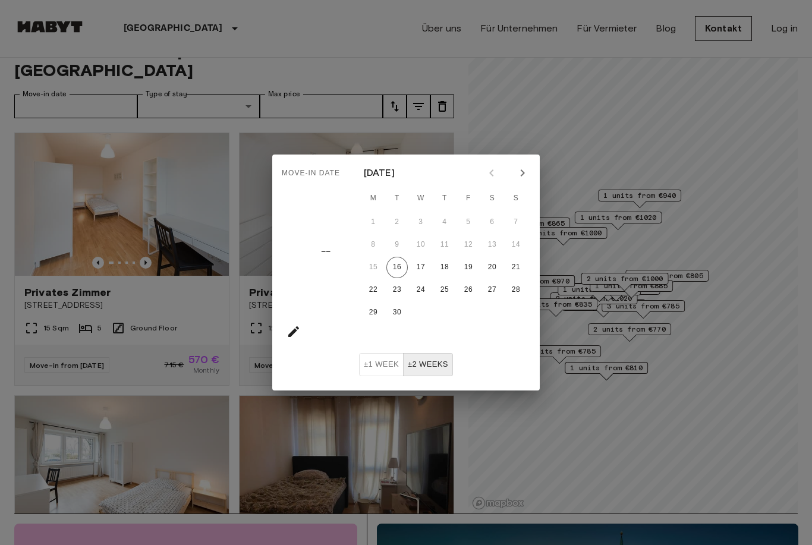
click at [523, 175] on icon "Next month" at bounding box center [522, 173] width 4 height 7
click at [523, 177] on icon "Next month" at bounding box center [523, 173] width 14 height 14
click at [519, 173] on icon "Next month" at bounding box center [523, 173] width 14 height 14
click at [445, 224] on button "1" at bounding box center [444, 222] width 21 height 21
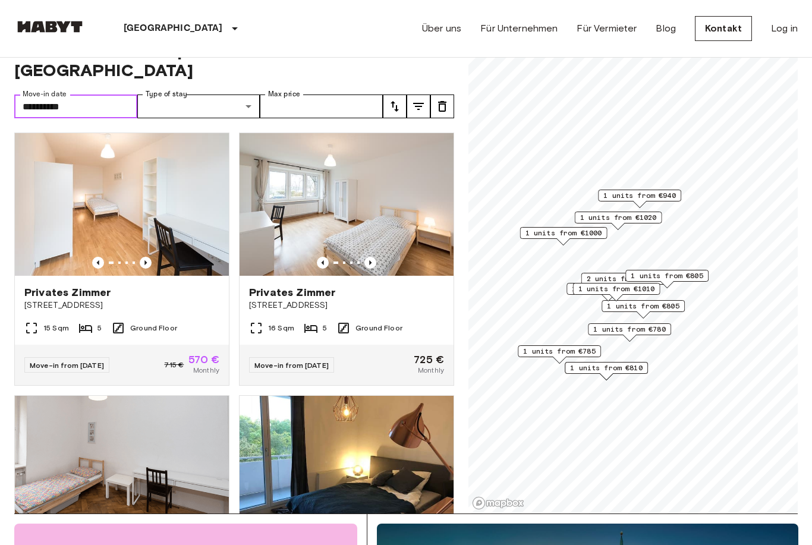
type input "**********"
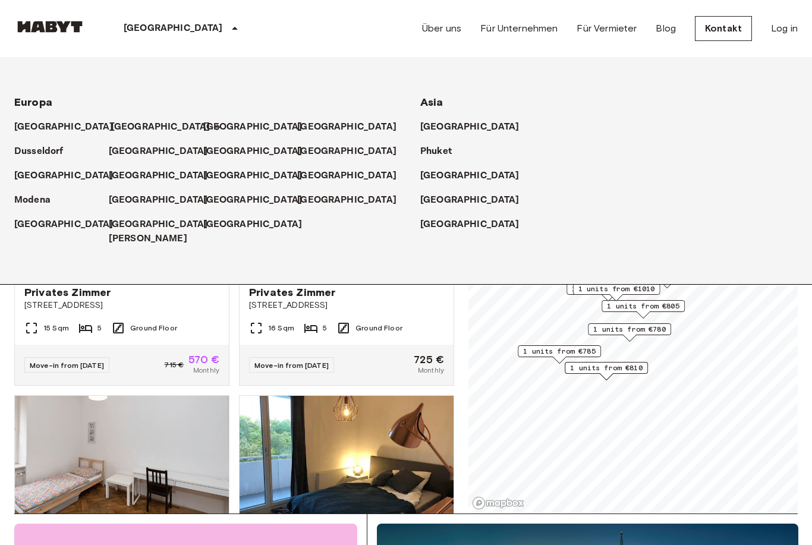
click at [125, 126] on p "[GEOGRAPHIC_DATA]" at bounding box center [160, 127] width 99 height 14
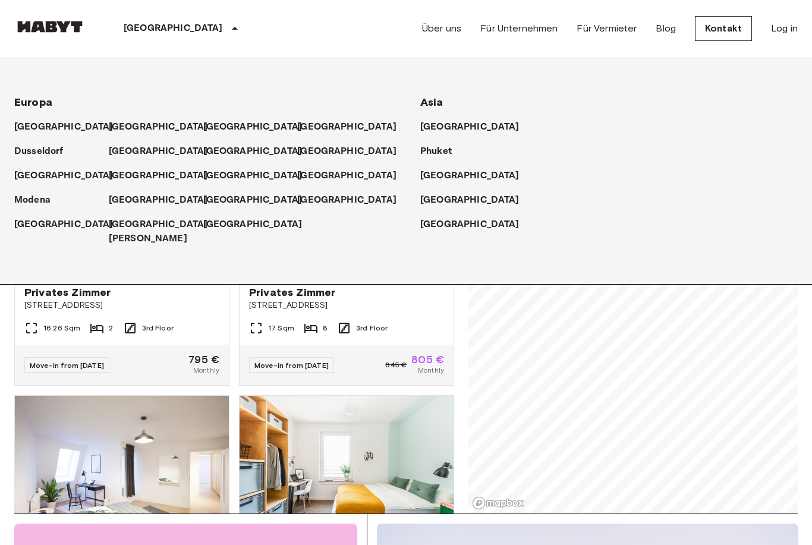
click at [228, 27] on icon at bounding box center [235, 28] width 14 height 14
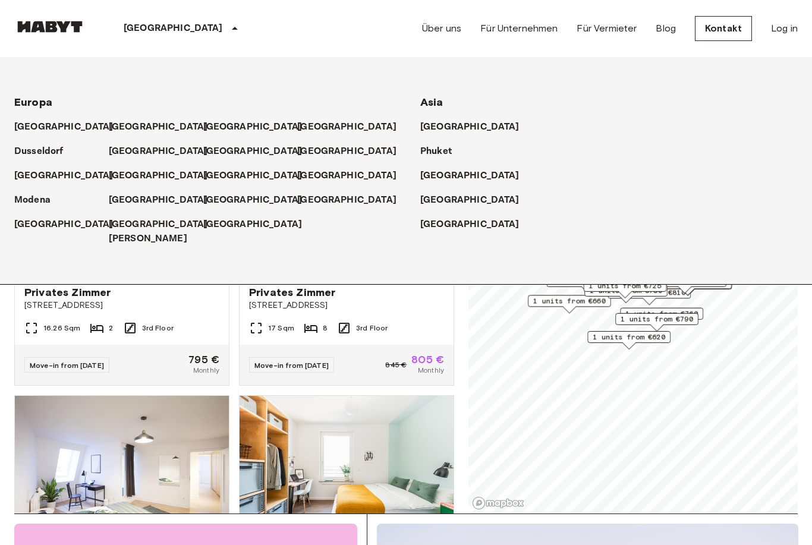
click at [228, 26] on icon at bounding box center [235, 28] width 14 height 14
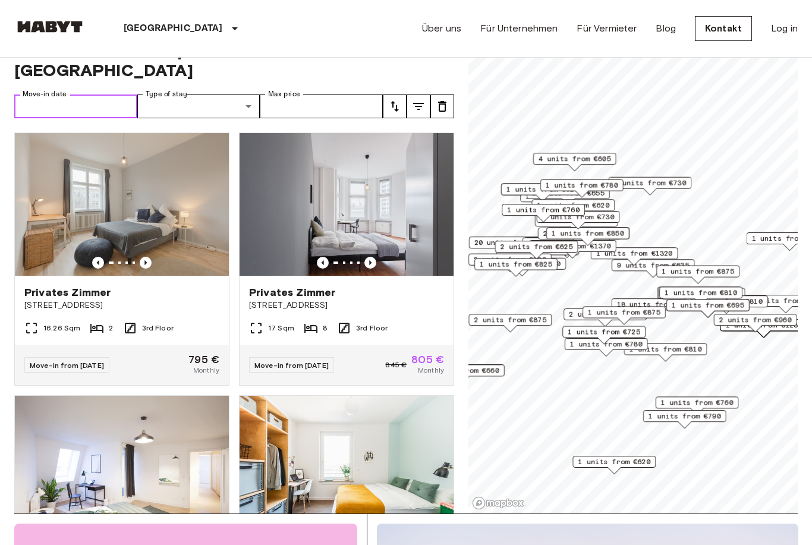
click at [102, 95] on input "Move-in date" at bounding box center [75, 107] width 123 height 24
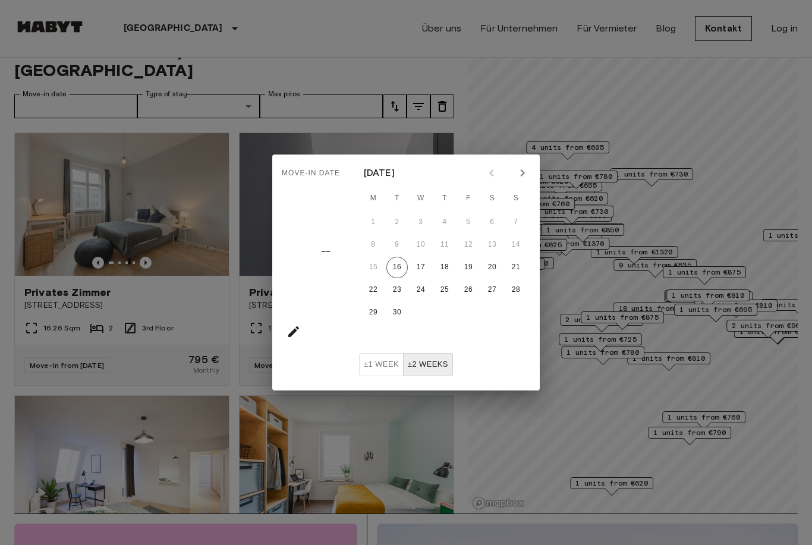
click at [522, 168] on icon "Next month" at bounding box center [523, 173] width 14 height 14
click at [447, 219] on button "1" at bounding box center [444, 222] width 21 height 21
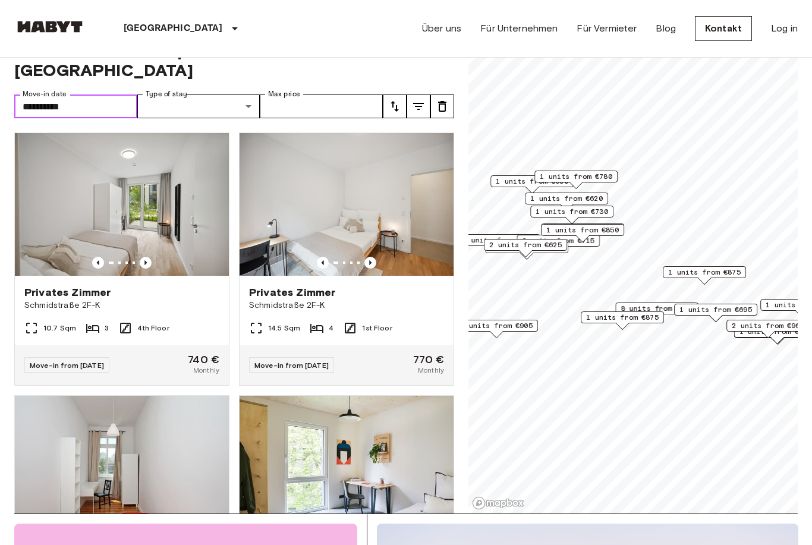
type input "**********"
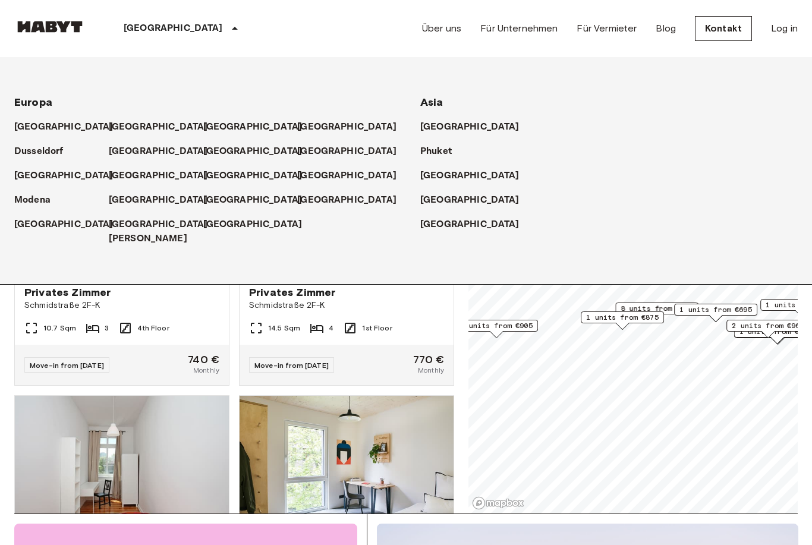
click at [228, 28] on icon at bounding box center [235, 28] width 14 height 14
click at [437, 174] on p "[GEOGRAPHIC_DATA]" at bounding box center [472, 176] width 99 height 14
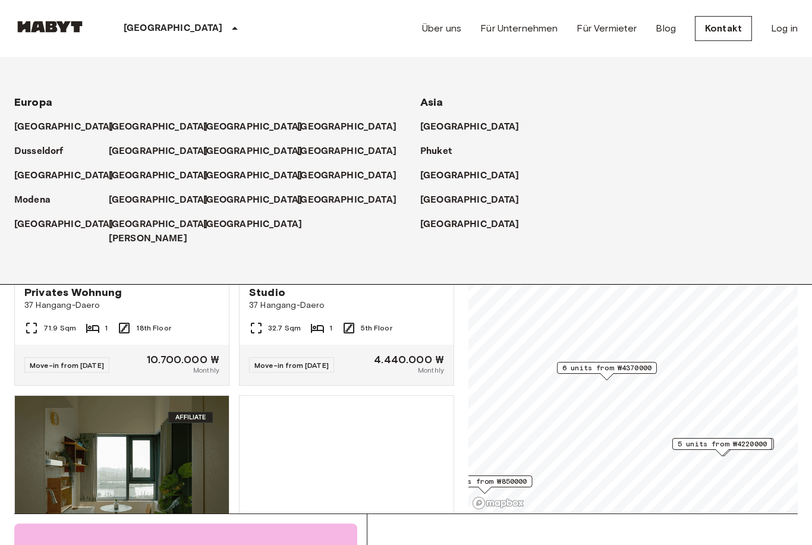
click at [228, 31] on icon at bounding box center [235, 28] width 14 height 14
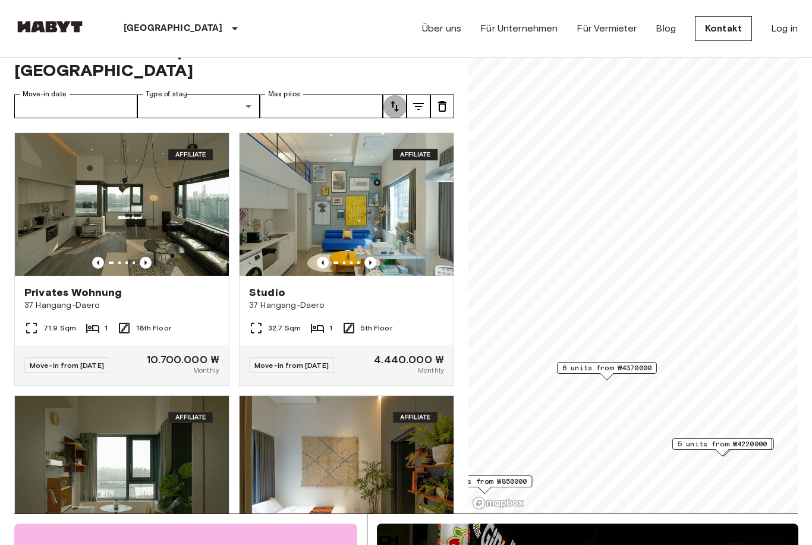
click at [387, 95] on button "tune" at bounding box center [395, 107] width 24 height 24
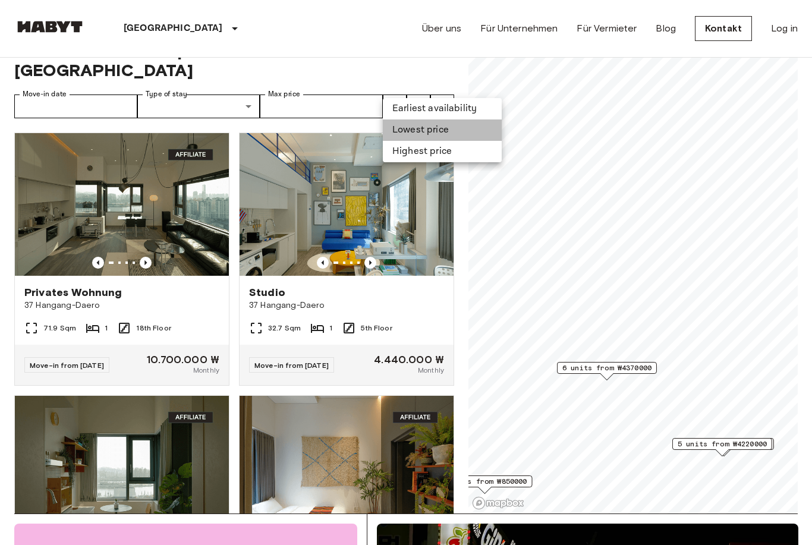
click at [419, 131] on li "Lowest price" at bounding box center [442, 130] width 119 height 21
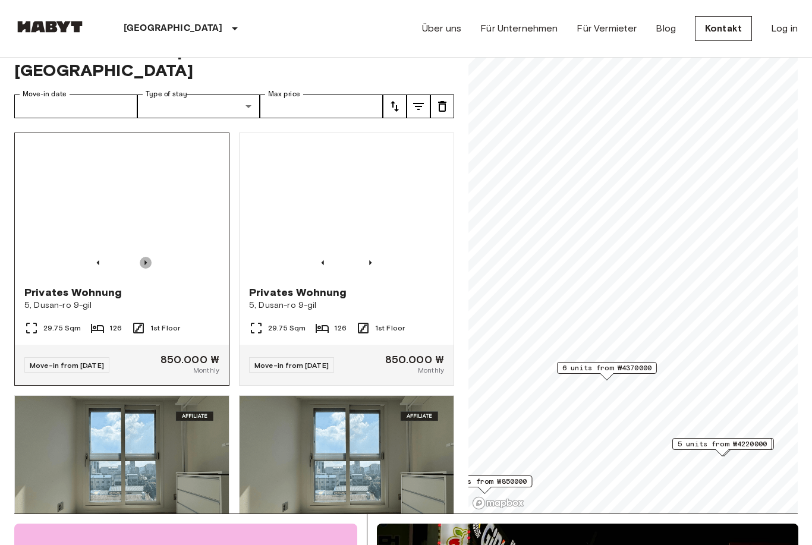
click at [147, 257] on icon "Previous image" at bounding box center [146, 263] width 12 height 12
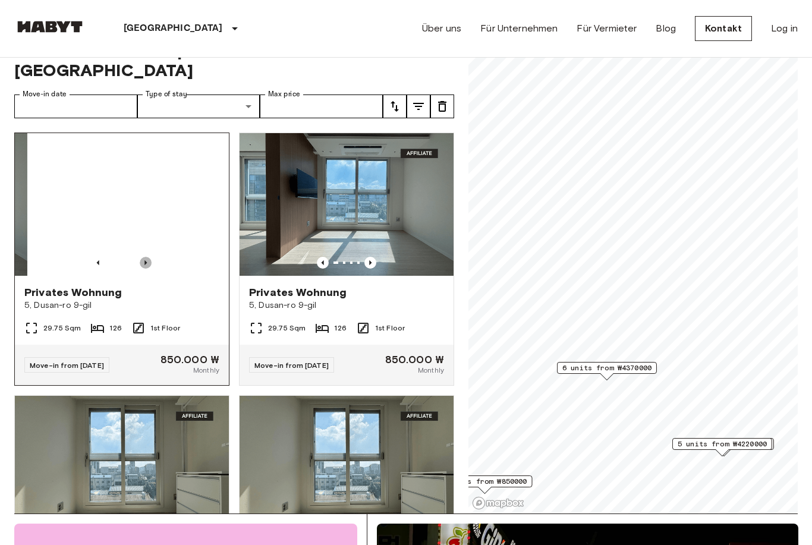
click at [147, 257] on icon "Previous image" at bounding box center [146, 263] width 12 height 12
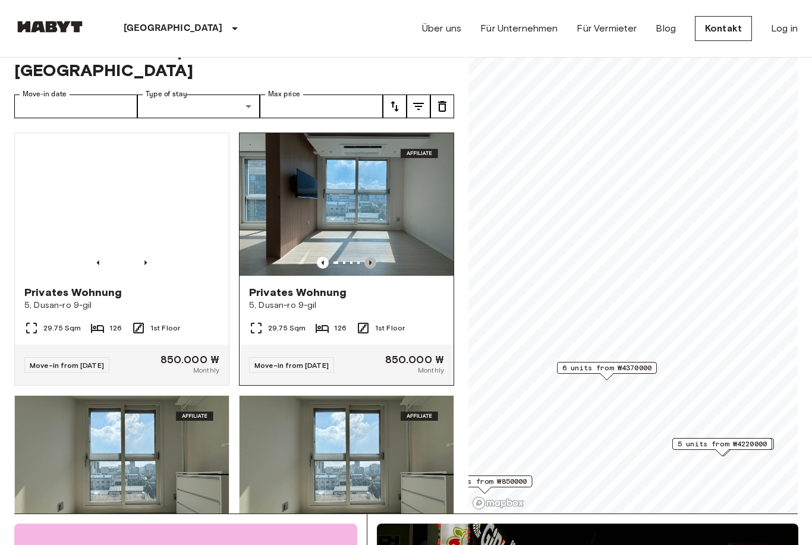
click at [368, 257] on icon "Previous image" at bounding box center [371, 263] width 12 height 12
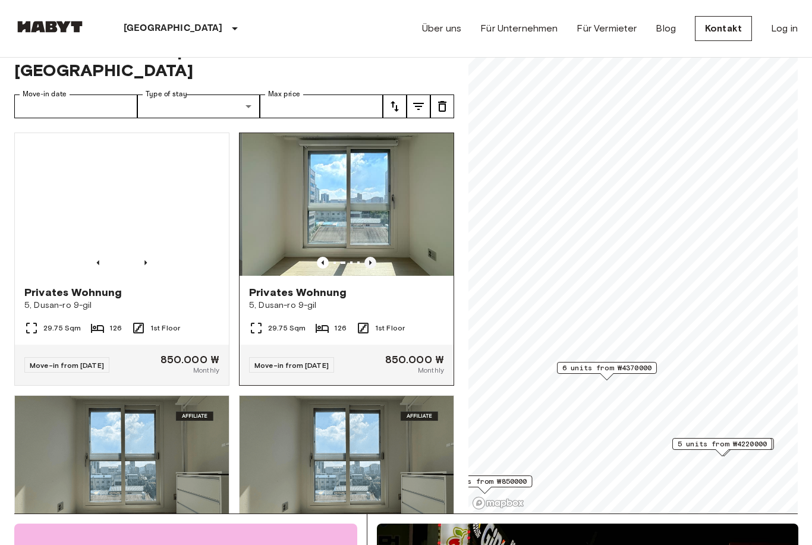
click at [370, 261] on icon "Previous image" at bounding box center [370, 263] width 2 height 5
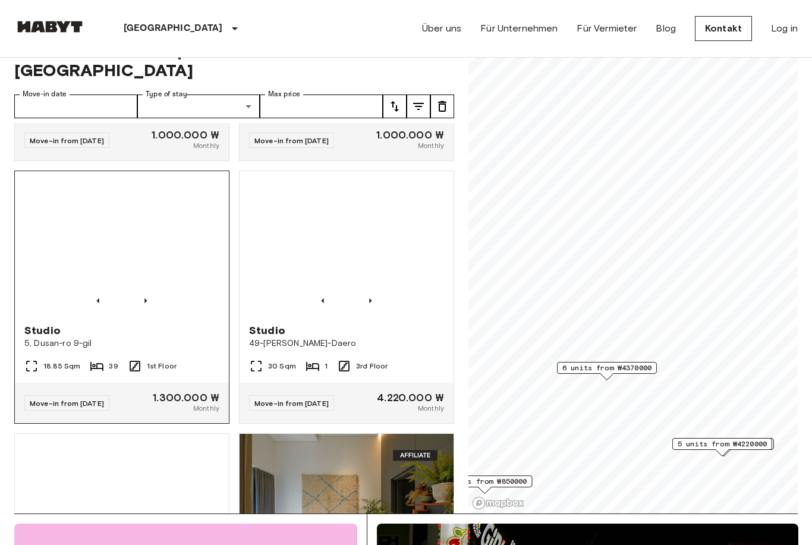
scroll to position [1043, 0]
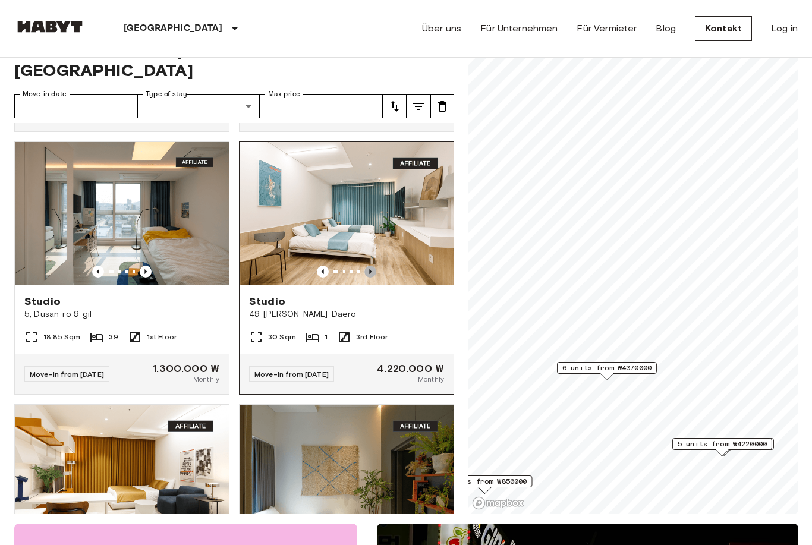
click at [369, 266] on icon "Previous image" at bounding box center [371, 272] width 12 height 12
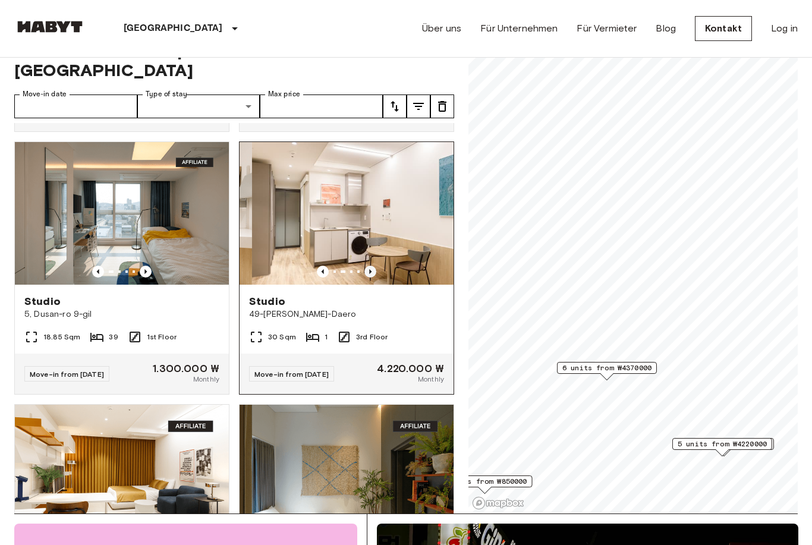
click at [369, 266] on icon "Previous image" at bounding box center [371, 272] width 12 height 12
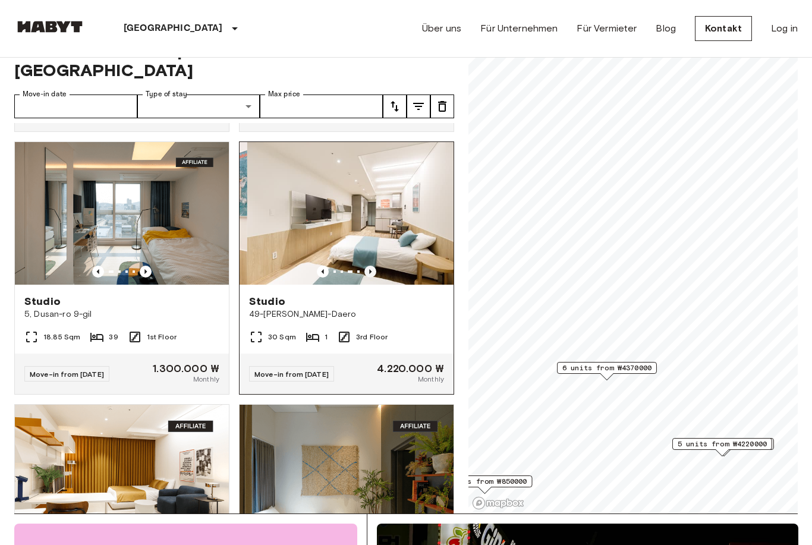
click at [369, 266] on icon "Previous image" at bounding box center [371, 272] width 12 height 12
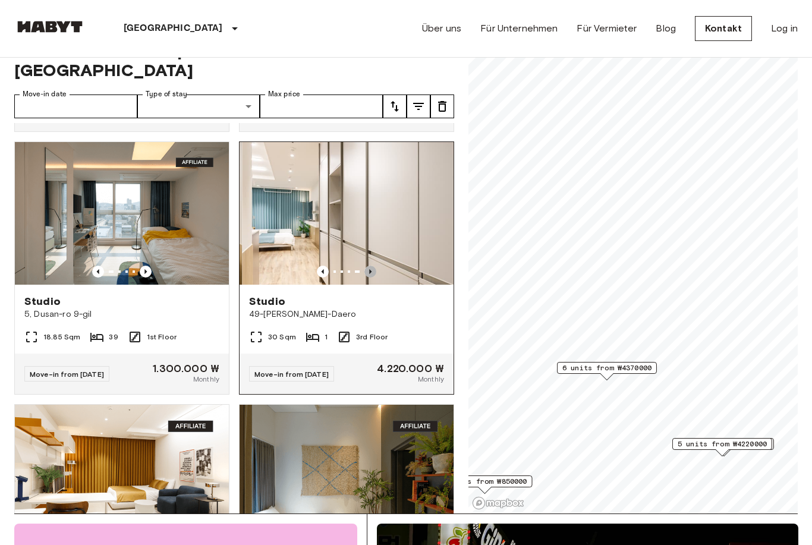
click at [369, 266] on icon "Previous image" at bounding box center [371, 272] width 12 height 12
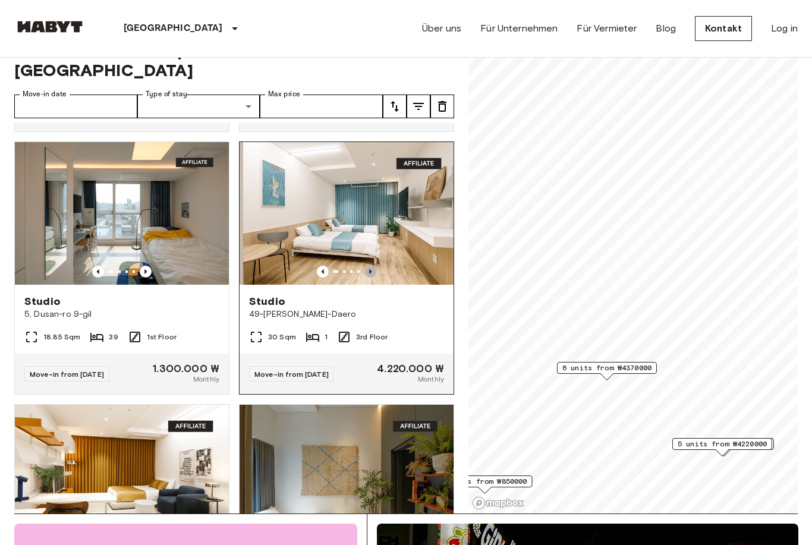
click at [372, 266] on icon "Previous image" at bounding box center [371, 272] width 12 height 12
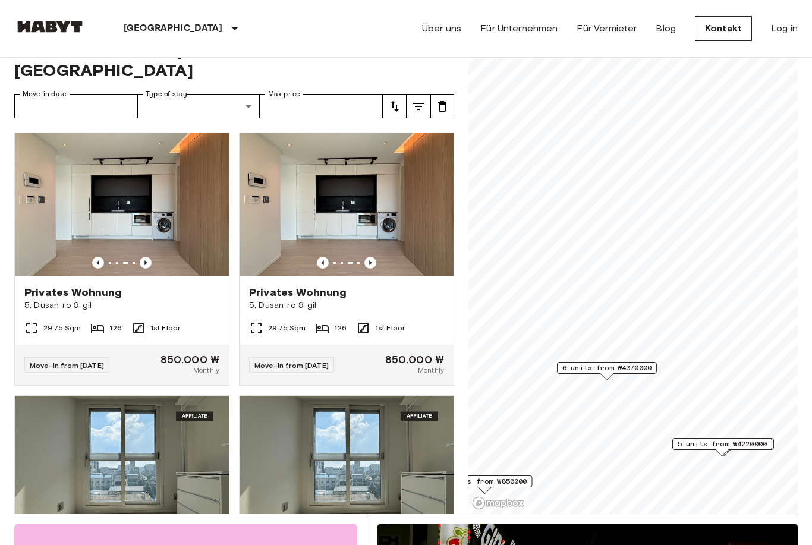
scroll to position [0, 0]
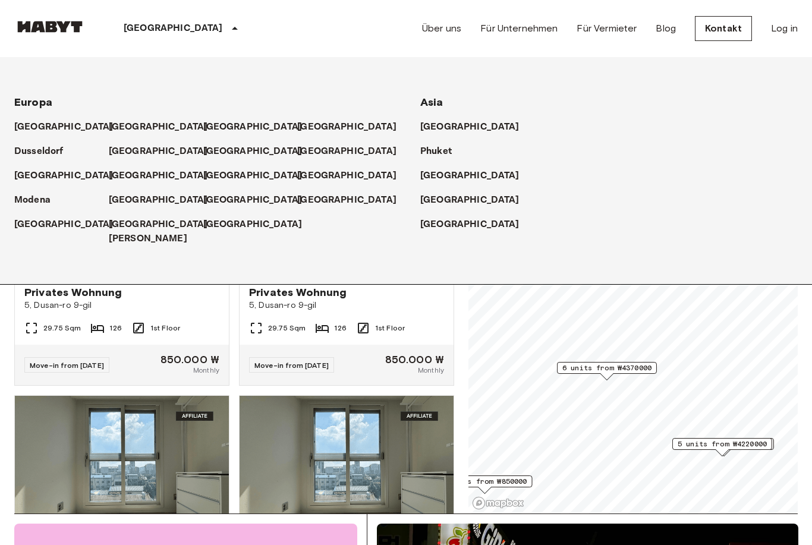
click at [228, 26] on icon at bounding box center [235, 28] width 14 height 14
click at [48, 150] on p "Dusseldorf" at bounding box center [41, 152] width 49 height 14
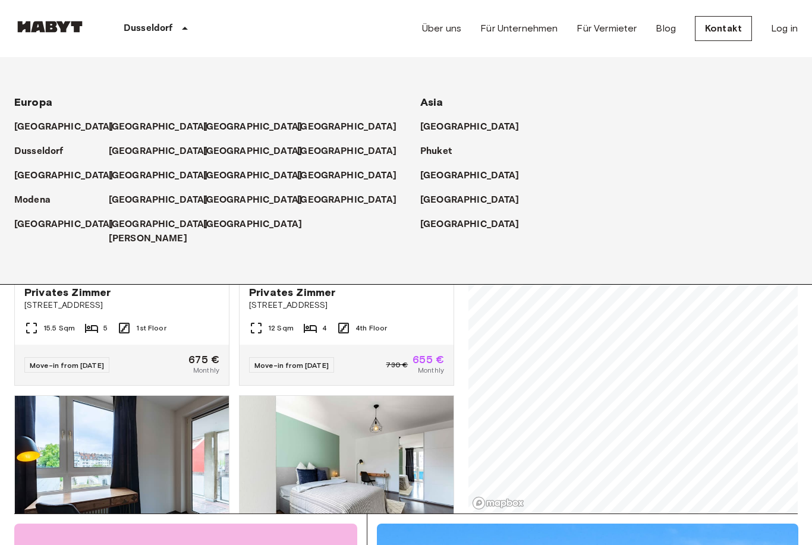
click at [174, 32] on div "Dusseldorf" at bounding box center [158, 28] width 145 height 57
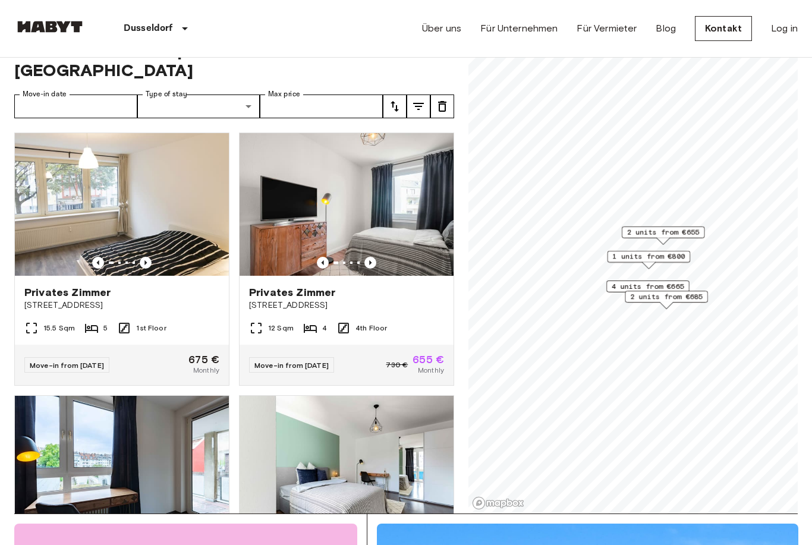
click at [399, 111] on icon "tune" at bounding box center [395, 106] width 14 height 14
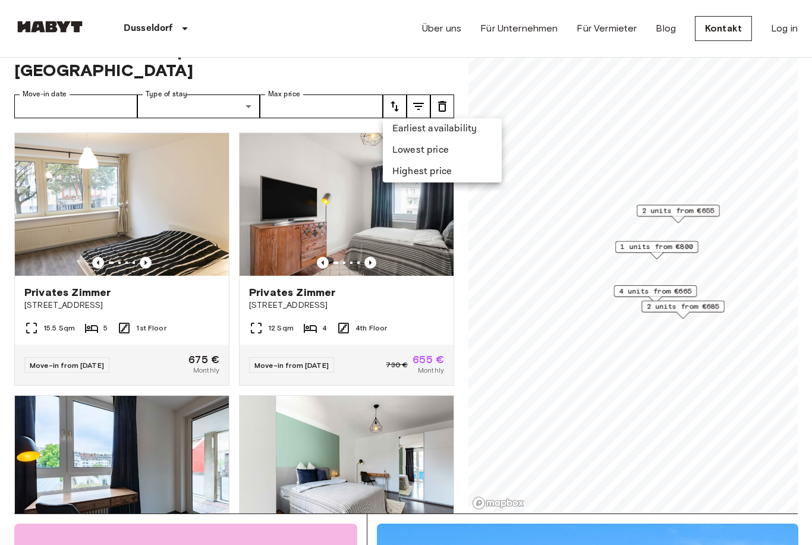
click at [407, 154] on li "Lowest price" at bounding box center [442, 150] width 119 height 21
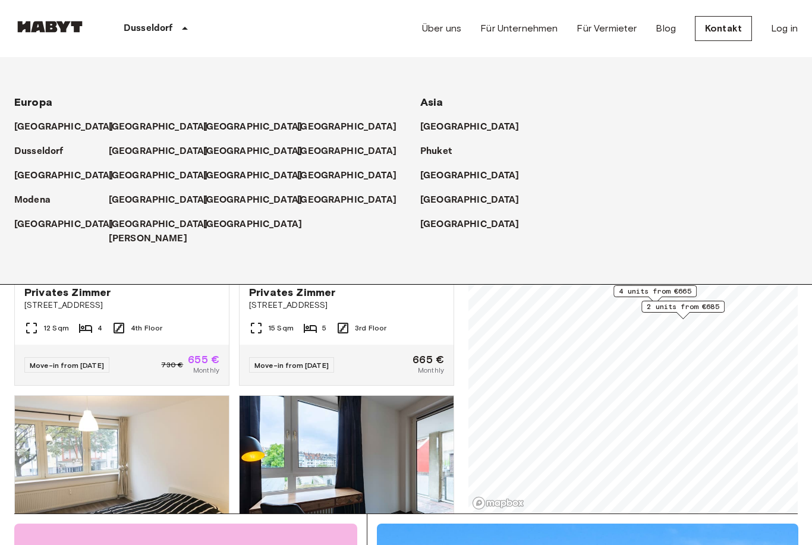
click at [185, 28] on icon at bounding box center [185, 28] width 6 height 3
click at [432, 225] on p "[GEOGRAPHIC_DATA]" at bounding box center [472, 225] width 99 height 14
click at [140, 149] on p "[GEOGRAPHIC_DATA]" at bounding box center [160, 152] width 99 height 14
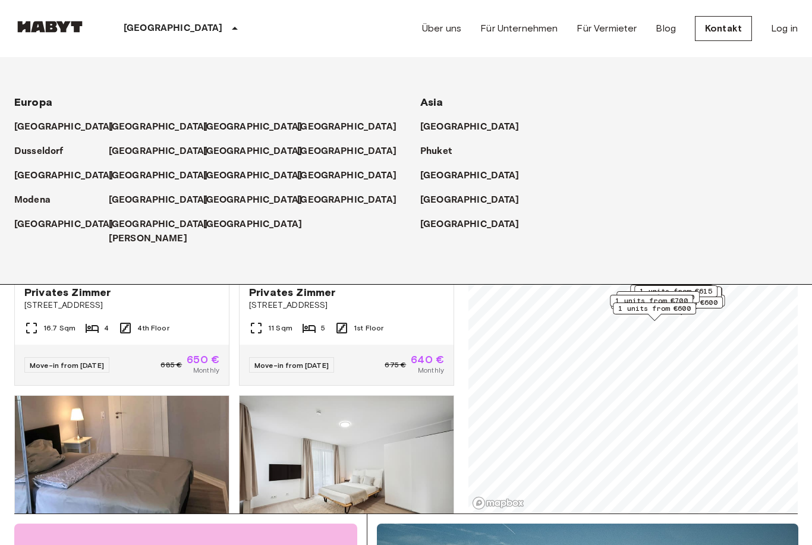
click at [167, 31] on div "[GEOGRAPHIC_DATA]" at bounding box center [183, 28] width 194 height 57
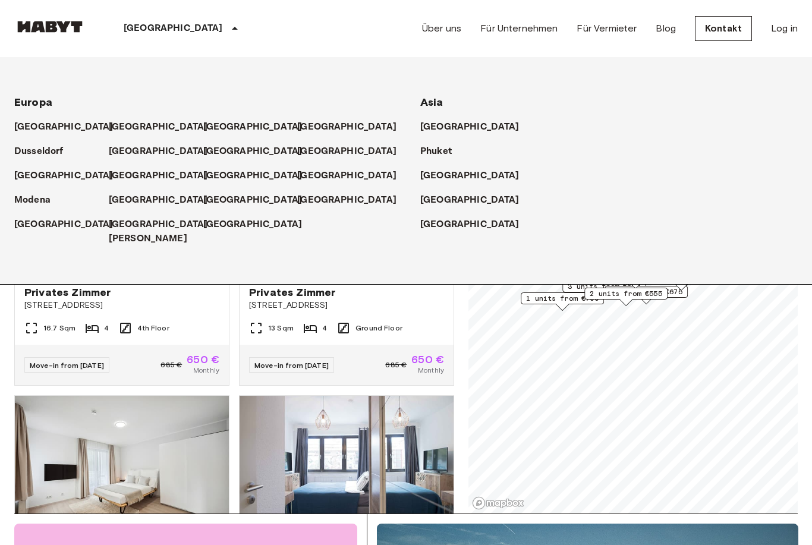
click at [228, 31] on icon at bounding box center [235, 28] width 14 height 14
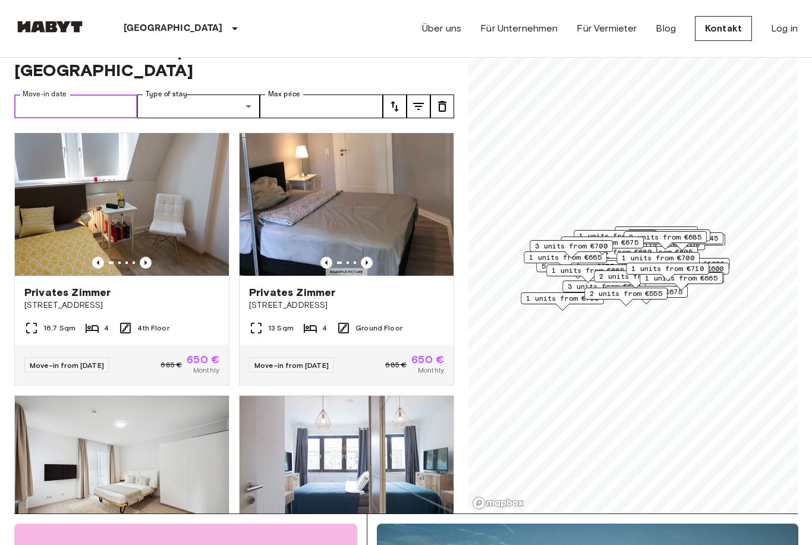
click at [112, 95] on input "Move-in date" at bounding box center [75, 107] width 123 height 24
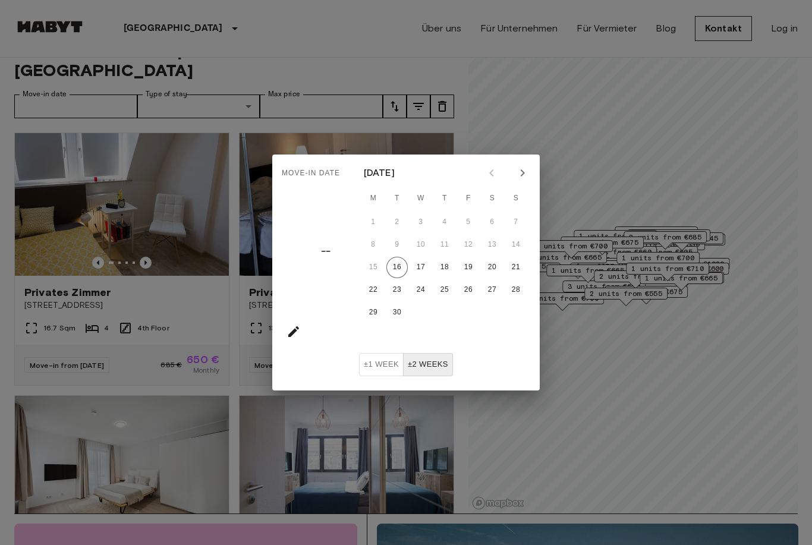
click at [525, 174] on icon "Next month" at bounding box center [523, 173] width 14 height 14
click at [450, 229] on button "1" at bounding box center [444, 222] width 21 height 21
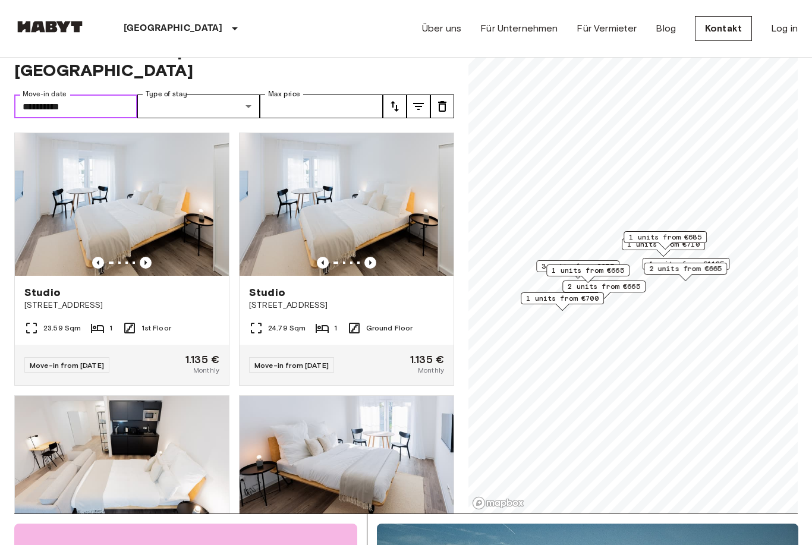
type input "**********"
click at [403, 95] on button "tune" at bounding box center [395, 107] width 24 height 24
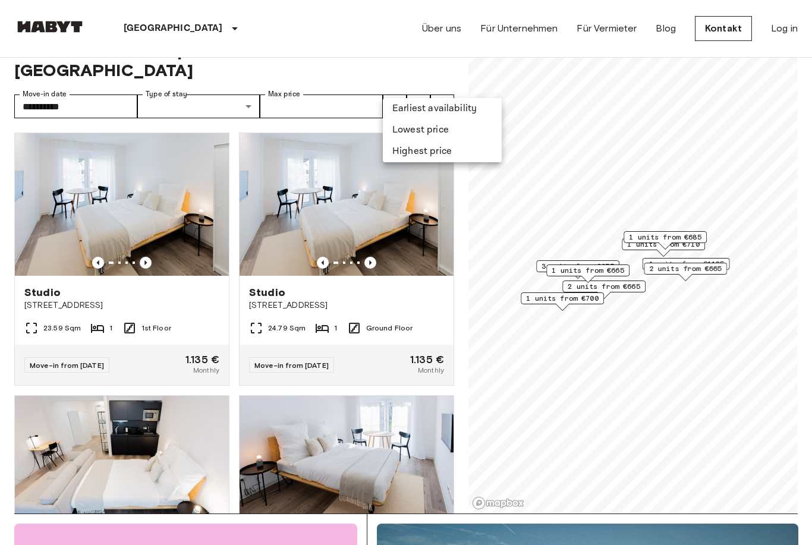
click at [431, 125] on li "Lowest price" at bounding box center [442, 130] width 119 height 21
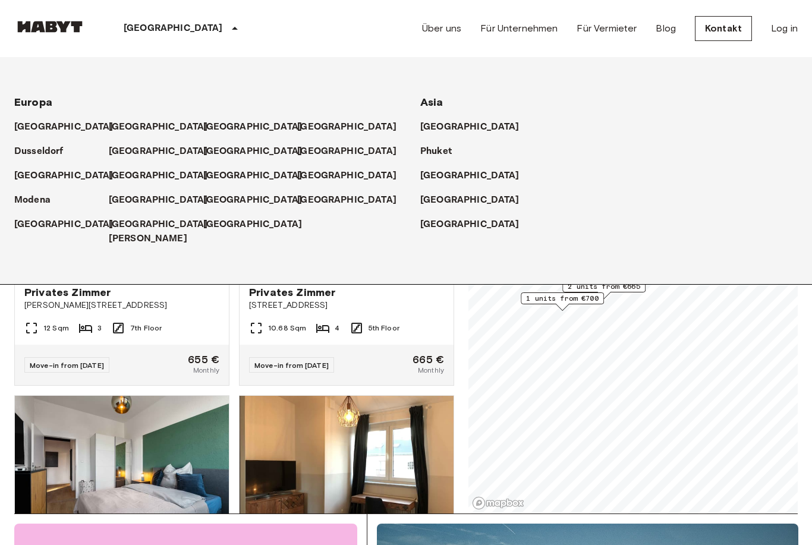
click at [228, 29] on icon at bounding box center [235, 28] width 14 height 14
click at [212, 127] on icon at bounding box center [217, 128] width 10 height 10
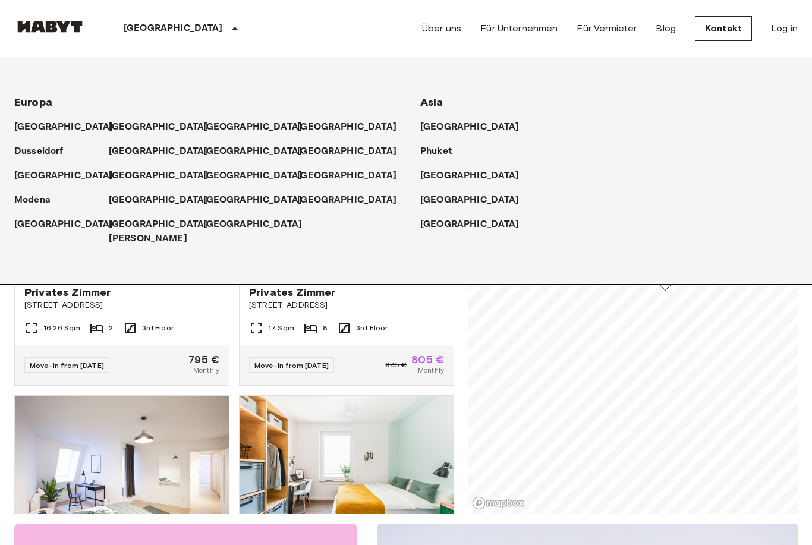
click at [228, 33] on icon at bounding box center [235, 28] width 14 height 14
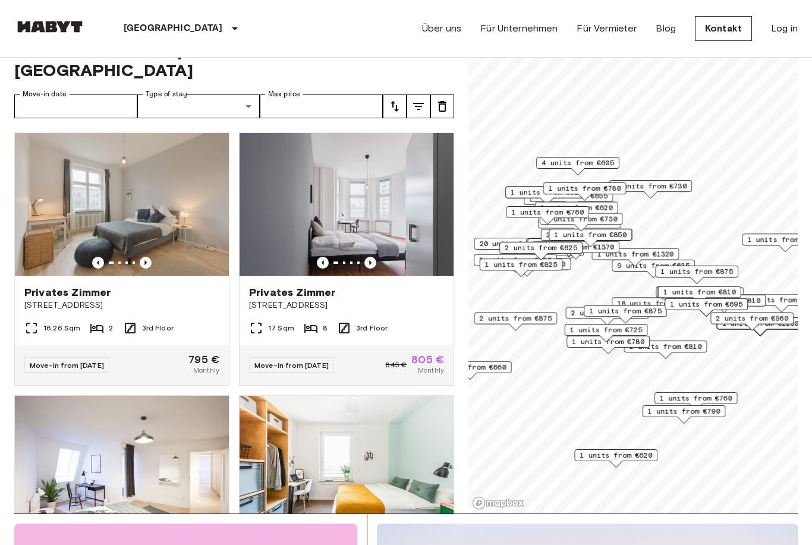
click at [401, 99] on icon "tune" at bounding box center [395, 106] width 14 height 14
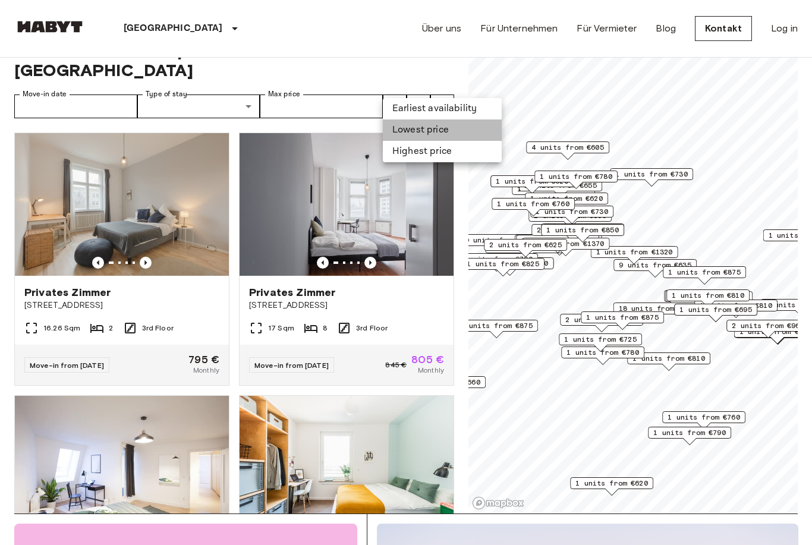
click at [402, 127] on li "Lowest price" at bounding box center [442, 130] width 119 height 21
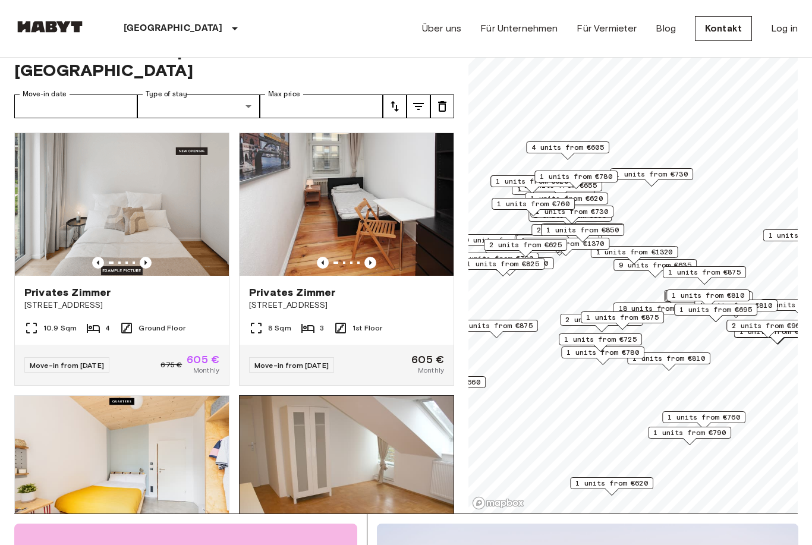
drag, startPoint x: 216, startPoint y: 359, endPoint x: 389, endPoint y: 441, distance: 191.8
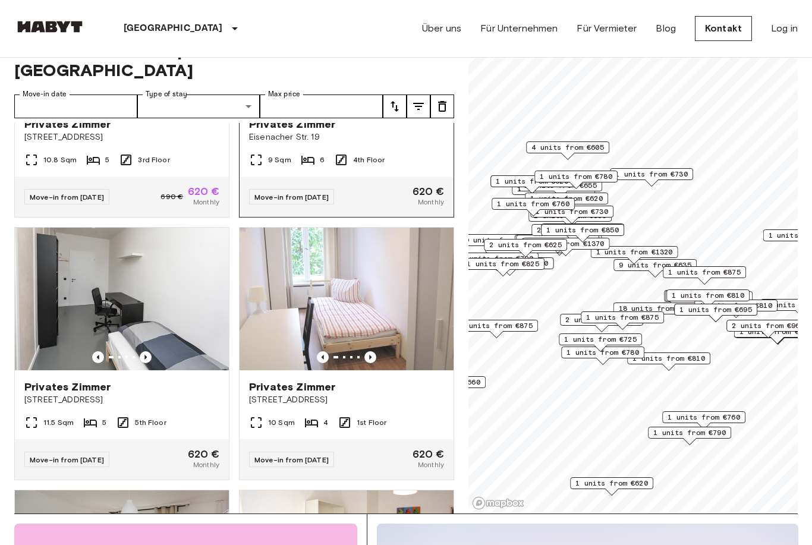
scroll to position [435, 0]
